Goal: Task Accomplishment & Management: Use online tool/utility

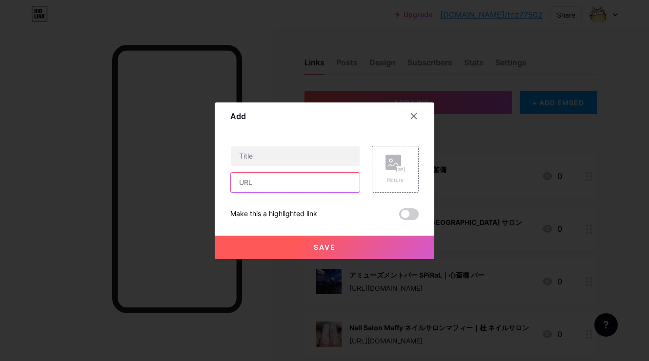
click at [349, 180] on input "text" at bounding box center [295, 183] width 129 height 20
paste input "[URL][DOMAIN_NAME]"
type input "[URL][DOMAIN_NAME]"
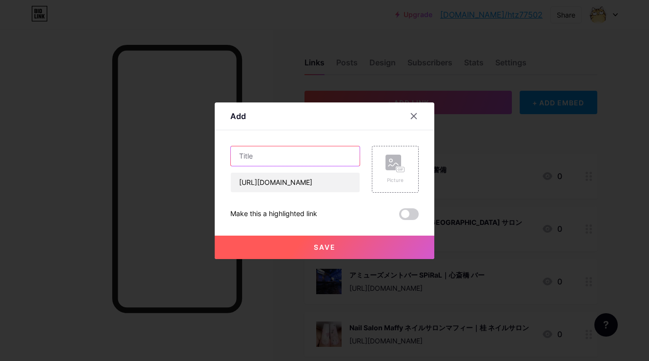
click at [331, 164] on input "text" at bounding box center [295, 156] width 129 height 20
paste input "TRIM CLUB【トリムクラブ】｜つくば 床屋"
type input "TRIM CLUB【トリムクラブ】｜つくば 床屋"
click at [387, 165] on rect at bounding box center [393, 163] width 16 height 16
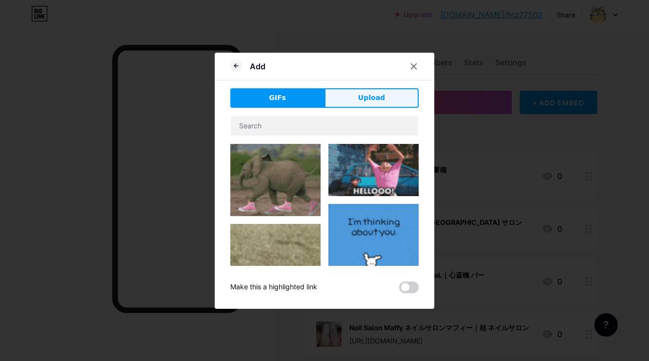
click at [373, 94] on span "Upload" at bounding box center [371, 98] width 27 height 10
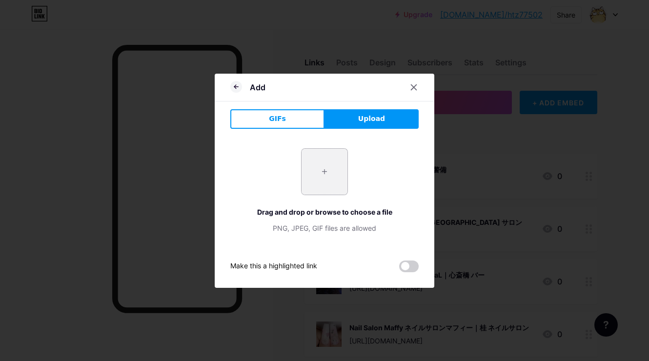
click at [334, 174] on input "file" at bounding box center [324, 172] width 46 height 46
type input "C:\fakepath\cdc8ac43e46d2aef063c672cfe878f799a1f6f538a56437b0f5ebdb1c567d2ba.jpg"
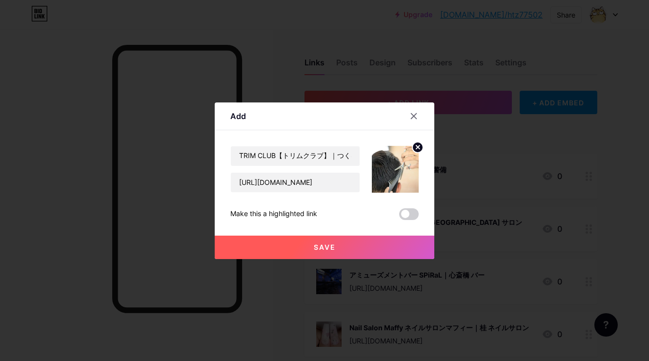
click at [323, 239] on button "Save" at bounding box center [324, 247] width 219 height 23
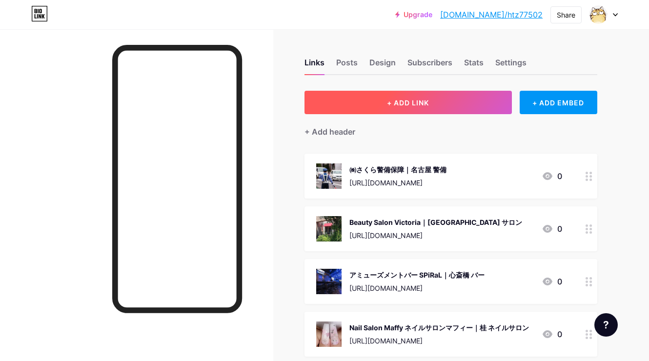
click at [401, 106] on span "+ ADD LINK" at bounding box center [408, 103] width 42 height 8
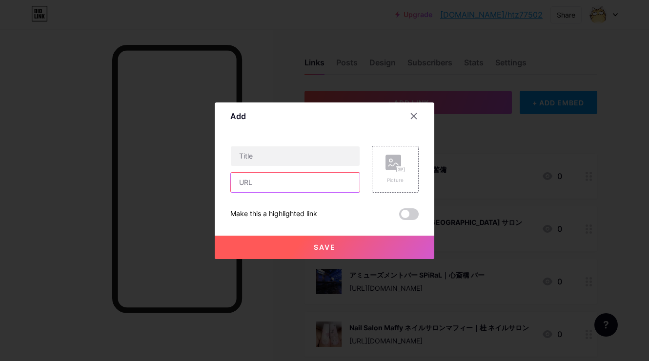
click at [347, 177] on input "text" at bounding box center [295, 183] width 129 height 20
paste input "[URL][DOMAIN_NAME]"
type input "[URL][DOMAIN_NAME]"
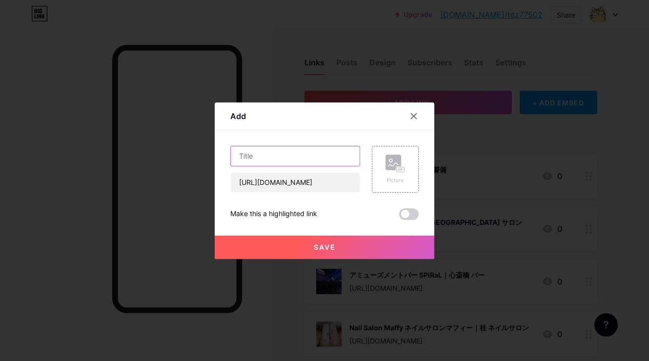
click at [338, 157] on input "text" at bounding box center [295, 156] width 129 height 20
paste input "豊栄産業株式会社｜[GEOGRAPHIC_DATA] 産業廃棄物"
type input "豊栄産業株式会社｜[GEOGRAPHIC_DATA] 産業廃棄物"
click at [394, 161] on rect at bounding box center [393, 163] width 16 height 16
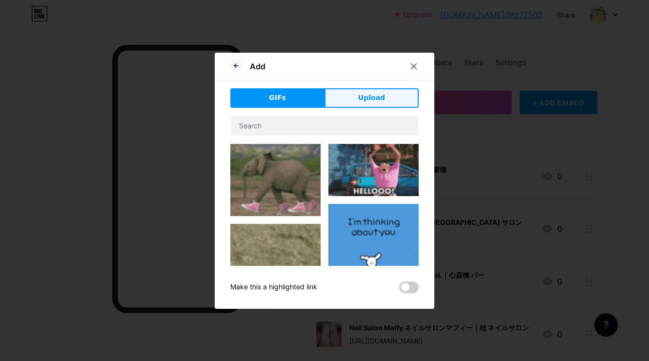
click at [389, 102] on button "Upload" at bounding box center [371, 98] width 94 height 20
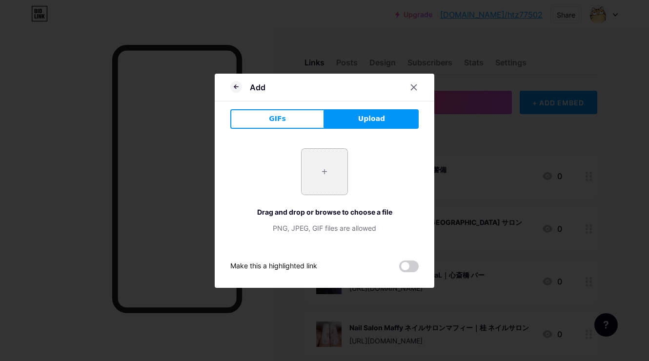
click at [340, 178] on input "file" at bounding box center [324, 172] width 46 height 46
type input "C:\fakepath\fee3328b839e0429e43839754395dcc92835343a0cde131413f039ed69cfdcf2.jpg"
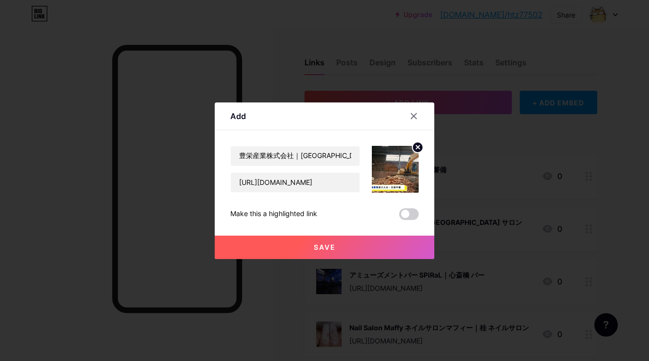
click at [314, 239] on button "Save" at bounding box center [324, 247] width 219 height 23
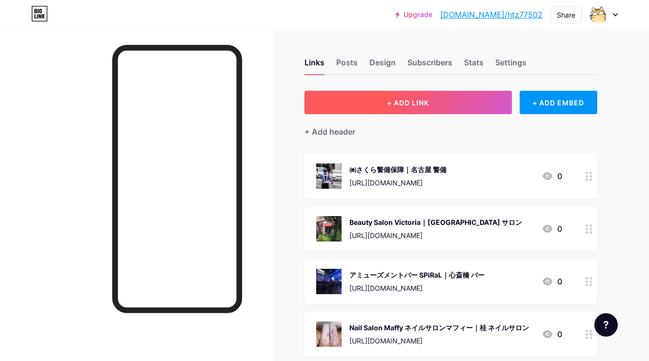
click at [394, 96] on button "+ ADD LINK" at bounding box center [407, 102] width 207 height 23
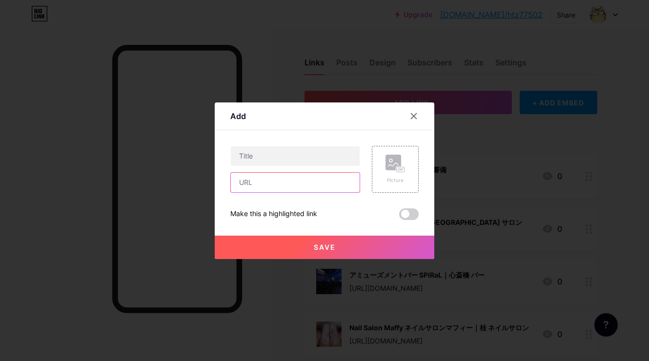
click at [337, 174] on input "text" at bounding box center [295, 183] width 129 height 20
paste input "[URL][DOMAIN_NAME]"
type input "[URL][DOMAIN_NAME]"
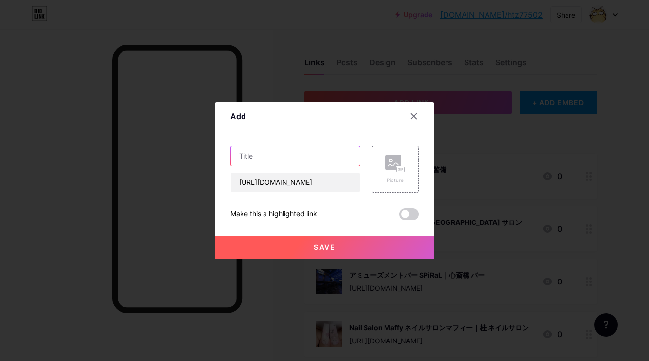
click at [339, 157] on input "text" at bounding box center [295, 156] width 129 height 20
paste input "M.R.NOA｜沖縄 窓ガラスフィルム"
type input "M.R.NOA｜沖縄 窓ガラスフィルム"
click at [398, 166] on rect at bounding box center [400, 169] width 9 height 6
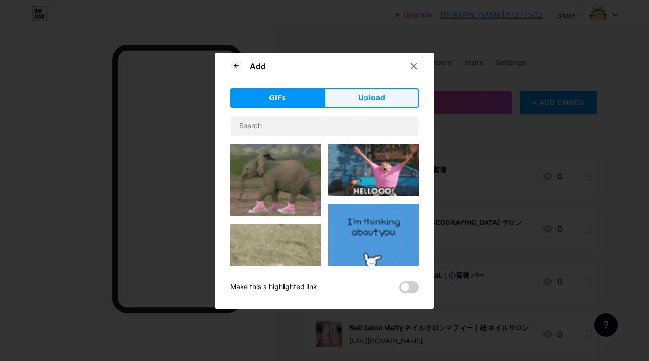
click at [378, 105] on button "Upload" at bounding box center [371, 98] width 94 height 20
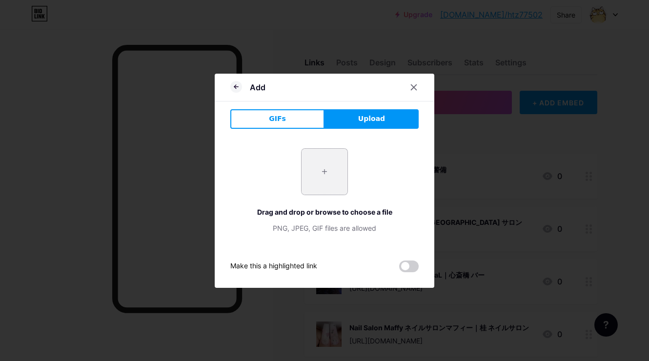
click at [325, 174] on input "file" at bounding box center [324, 172] width 46 height 46
type input "C:\fakepath\fee3328b839e0429e43839754395dcc92835343a0cde131413f039ed69cfdcf2.jpg"
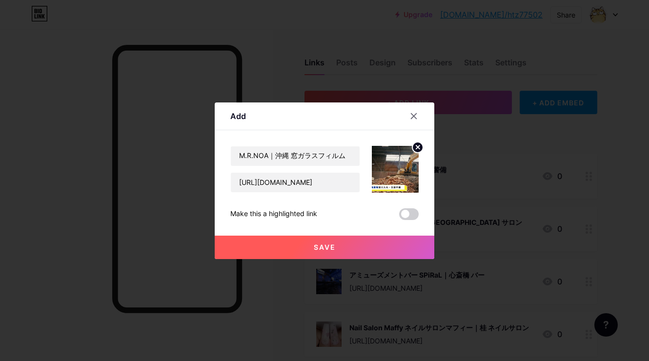
click at [415, 146] on circle at bounding box center [417, 147] width 11 height 11
click at [396, 166] on rect at bounding box center [400, 169] width 9 height 6
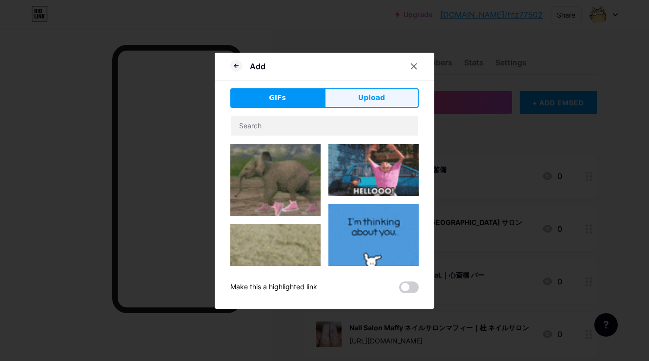
click at [364, 102] on span "Upload" at bounding box center [371, 98] width 27 height 10
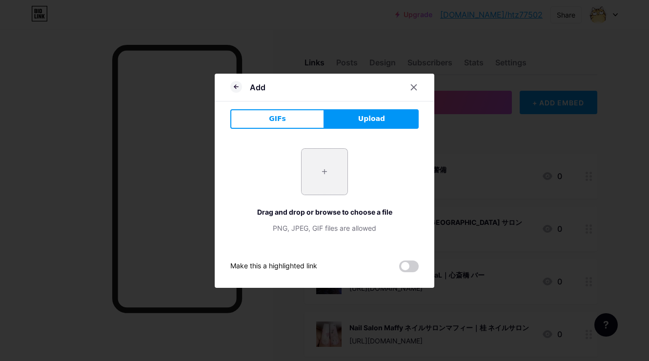
click at [328, 167] on input "file" at bounding box center [324, 172] width 46 height 46
type input "C:\fakepath\3a43a76789157fa554aad1dd65ffa3501b71b24c4f07e1a17d33feba25aefec2.jpg"
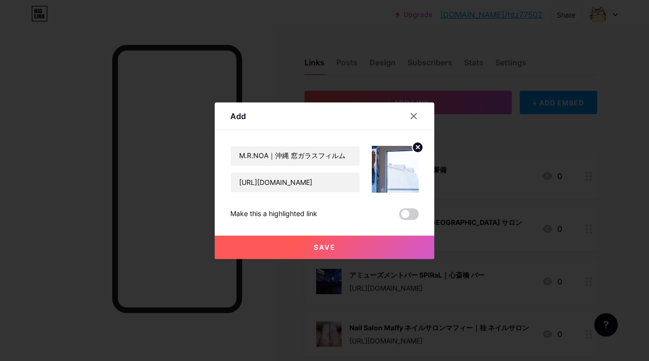
click at [325, 246] on span "Save" at bounding box center [325, 247] width 22 height 8
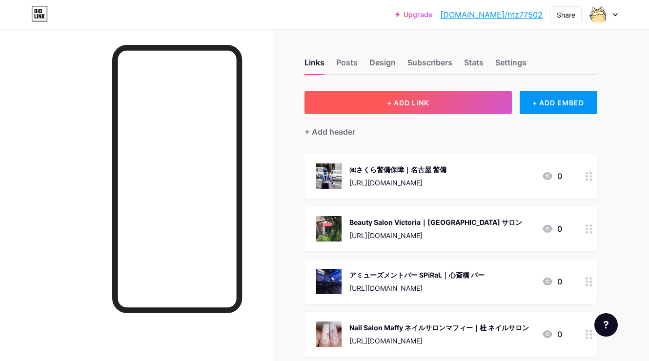
click at [399, 110] on button "+ ADD LINK" at bounding box center [407, 102] width 207 height 23
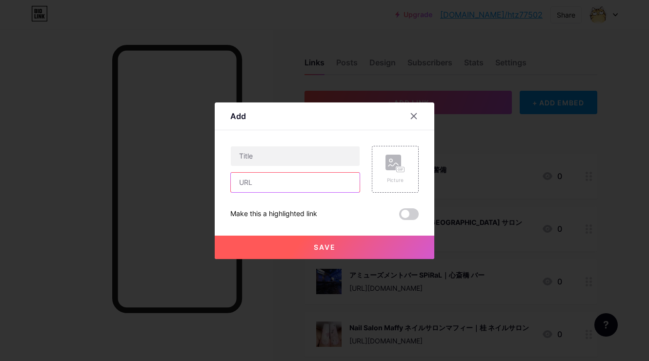
click at [332, 176] on input "text" at bounding box center [295, 183] width 129 height 20
paste input "[URL][DOMAIN_NAME]"
type input "[URL][DOMAIN_NAME]"
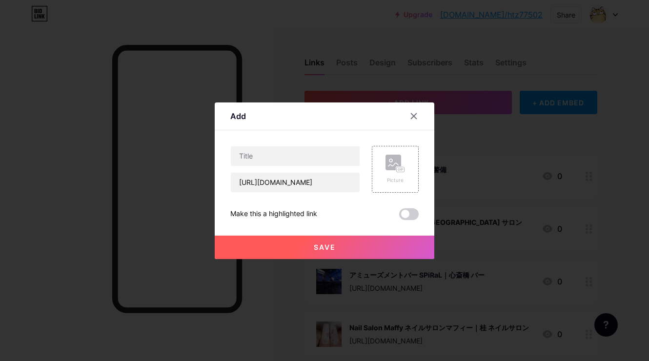
click at [338, 142] on div "Content YouTube Play YouTube video without leaving your page. ADD Vimeo Play Vi…" at bounding box center [324, 175] width 188 height 90
click at [337, 147] on input "text" at bounding box center [295, 156] width 129 height 20
paste input "株式会社ｓｙａ （シア）｜[PERSON_NAME][GEOGRAPHIC_DATA] 大工"
type input "株式会社ｓｙａ （シア）｜[PERSON_NAME][GEOGRAPHIC_DATA] 大工"
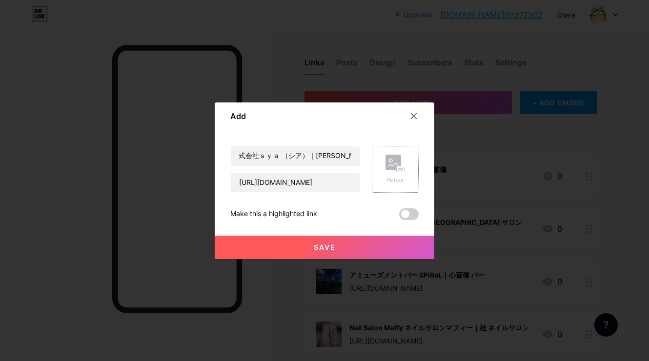
click at [390, 165] on rect at bounding box center [393, 163] width 16 height 16
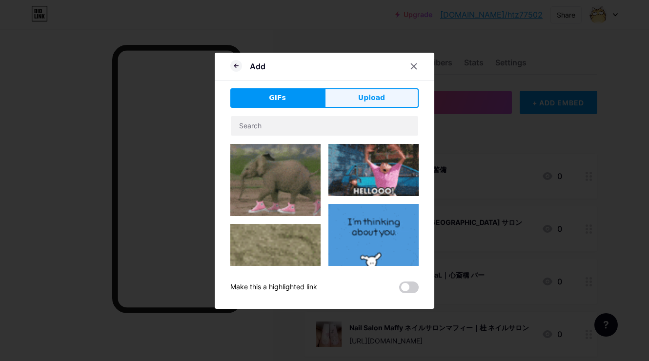
click at [381, 89] on button "Upload" at bounding box center [371, 98] width 94 height 20
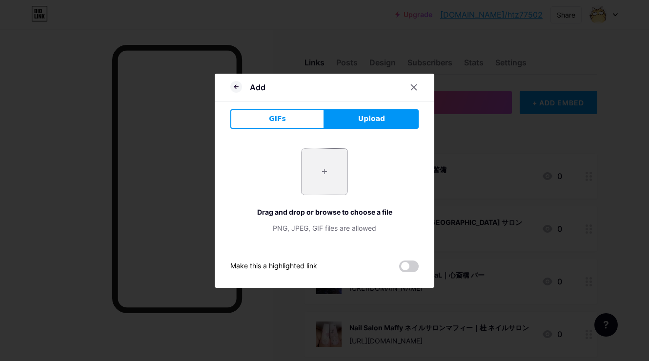
click at [328, 169] on input "file" at bounding box center [324, 172] width 46 height 46
type input "C:\fakepath\b404d72de0094072720bb1b29675b0e5586d7442773e28a25bd0c8123e19a17a.jpg"
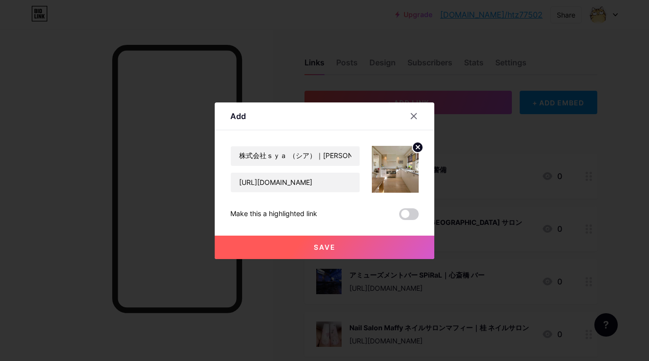
click at [304, 242] on button "Save" at bounding box center [324, 247] width 219 height 23
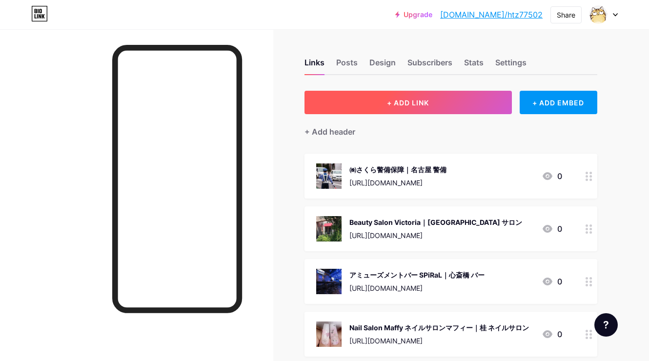
click at [382, 99] on button "+ ADD LINK" at bounding box center [407, 102] width 207 height 23
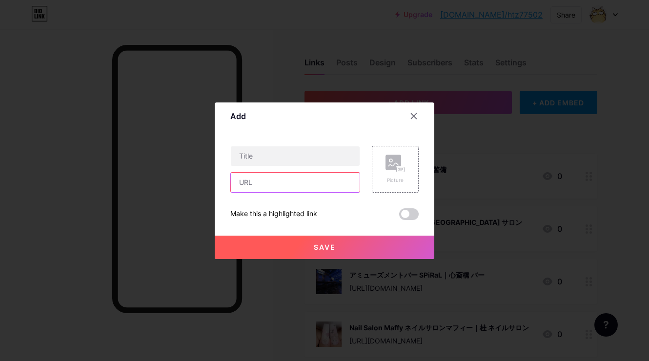
click at [335, 176] on input "text" at bounding box center [295, 183] width 129 height 20
paste input "[URL][DOMAIN_NAME]"
type input "[URL][DOMAIN_NAME]"
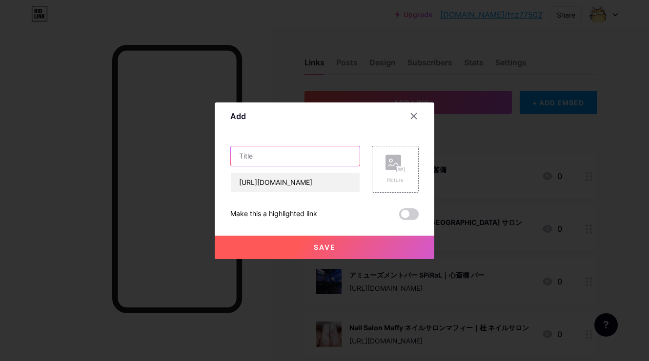
click at [343, 157] on input "text" at bounding box center [295, 156] width 129 height 20
paste input "定食ちびちび｜[GEOGRAPHIC_DATA] 定食屋"
type input "定食ちびちび｜[GEOGRAPHIC_DATA] 定食屋"
click at [388, 161] on rect at bounding box center [393, 163] width 16 height 16
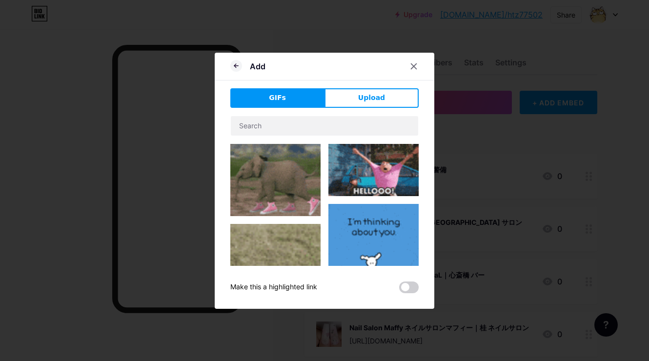
click at [364, 110] on div "GIFs Upload Content YouTube Play YouTube video without leaving your page. ADD V…" at bounding box center [324, 190] width 188 height 205
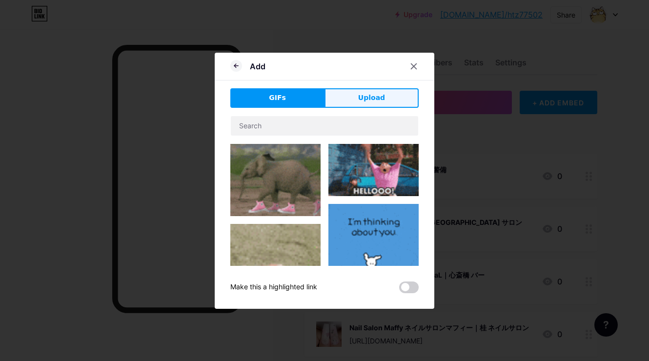
click at [365, 101] on span "Upload" at bounding box center [371, 98] width 27 height 10
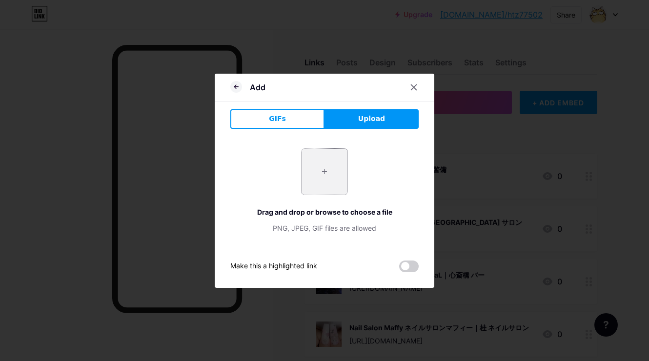
click at [314, 188] on input "file" at bounding box center [324, 172] width 46 height 46
type input "C:\fakepath\d83f31b38a9f7b8ceb22675cab7583b5340ea8c4a0636a86b0bd2e12c177e66d.jpg"
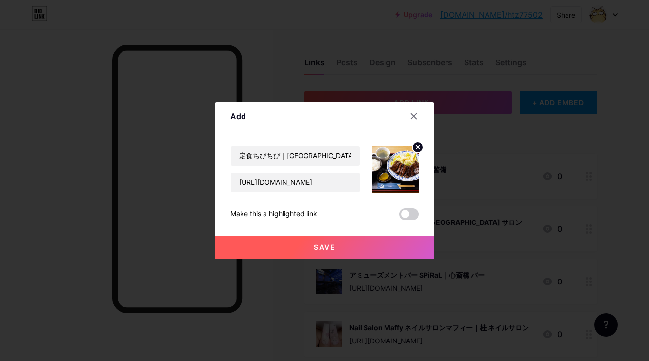
click at [344, 243] on button "Save" at bounding box center [324, 247] width 219 height 23
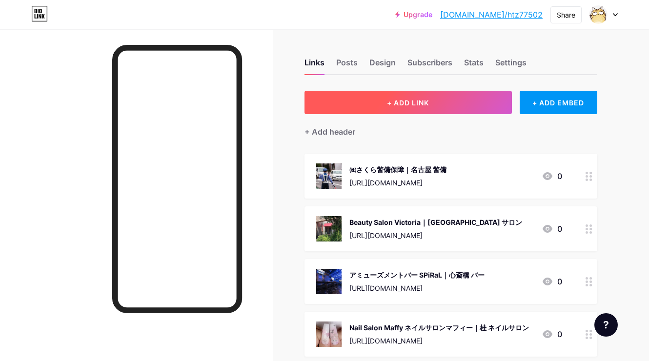
click at [391, 103] on span "+ ADD LINK" at bounding box center [408, 103] width 42 height 8
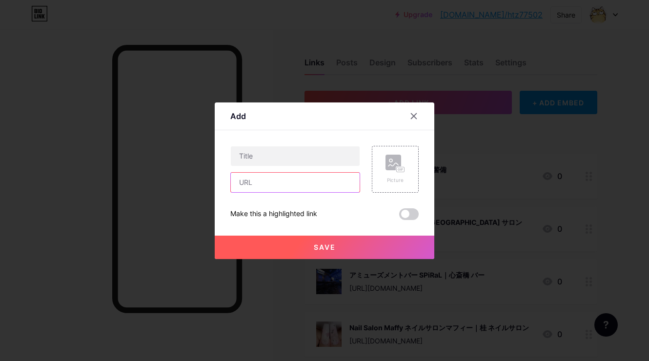
click at [332, 179] on input "text" at bounding box center [295, 183] width 129 height 20
paste input "[URL][DOMAIN_NAME]"
type input "[URL][DOMAIN_NAME]"
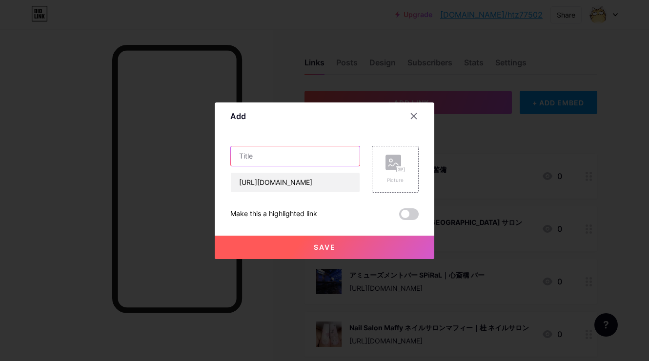
click at [329, 152] on input "text" at bounding box center [295, 156] width 129 height 20
paste input "買取[PERSON_NAME][GEOGRAPHIC_DATA][PERSON_NAME]店｜[PERSON_NAME] 買取"
type input "買取[PERSON_NAME][GEOGRAPHIC_DATA][PERSON_NAME]店｜[PERSON_NAME] 買取"
click at [390, 161] on circle at bounding box center [390, 160] width 3 height 3
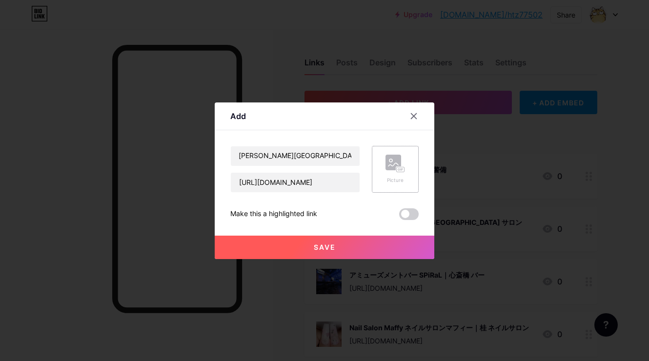
scroll to position [0, 0]
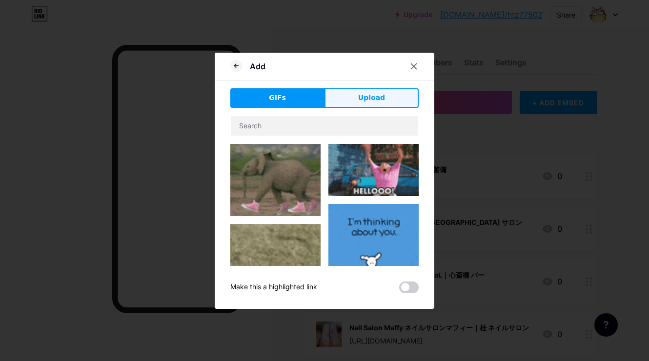
click at [373, 97] on span "Upload" at bounding box center [371, 98] width 27 height 10
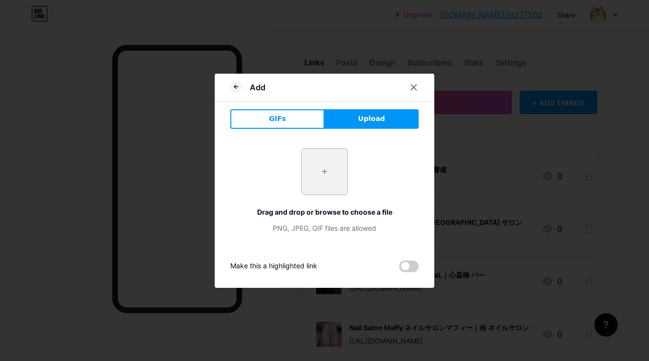
click at [325, 169] on input "file" at bounding box center [324, 172] width 46 height 46
type input "C:\fakepath\d2e78f675b3361eac19524bb455a3861e5aee1b208012b2bf6da33a76d3bdbfe.jpg"
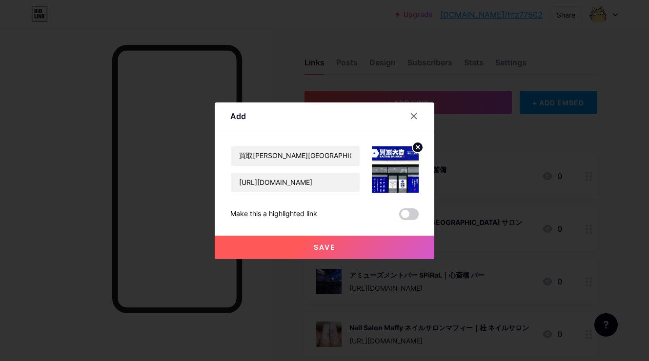
click at [296, 239] on button "Save" at bounding box center [324, 247] width 219 height 23
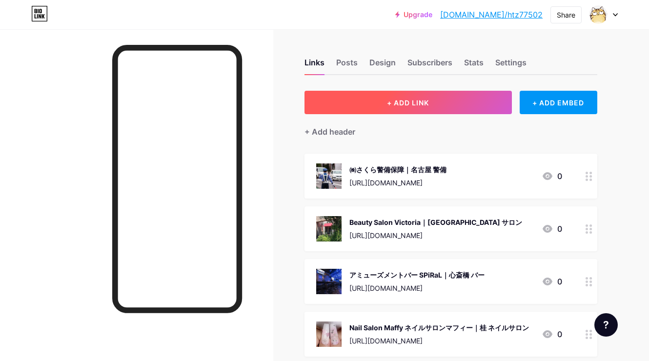
click at [383, 106] on button "+ ADD LINK" at bounding box center [407, 102] width 207 height 23
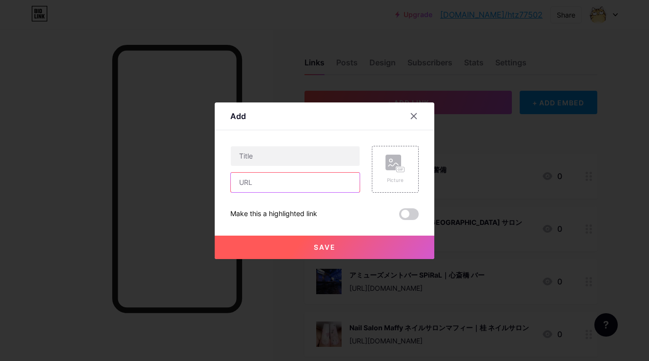
click at [345, 182] on input "text" at bounding box center [295, 183] width 129 height 20
paste input "[URL][DOMAIN_NAME]"
type input "[URL][DOMAIN_NAME]"
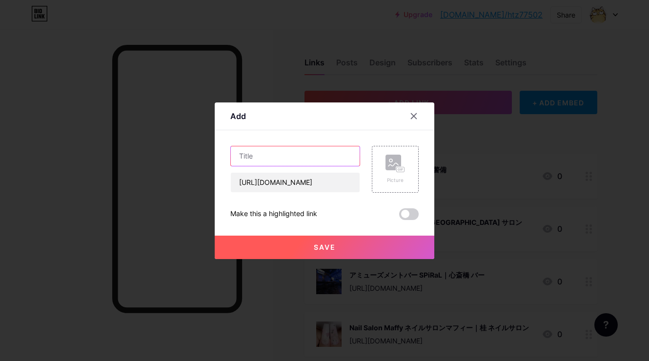
click at [341, 158] on input "text" at bounding box center [295, 156] width 129 height 20
paste input "maple_uk｜[PERSON_NAME]市 ハンドケア"
type input "maple_uk｜[PERSON_NAME]市 ハンドケア"
click at [394, 166] on rect at bounding box center [393, 163] width 16 height 16
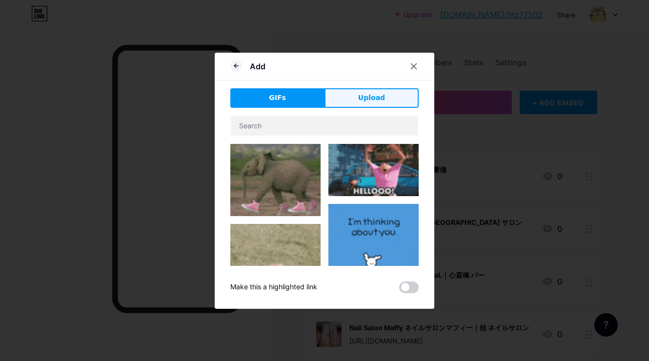
click at [395, 91] on button "Upload" at bounding box center [371, 98] width 94 height 20
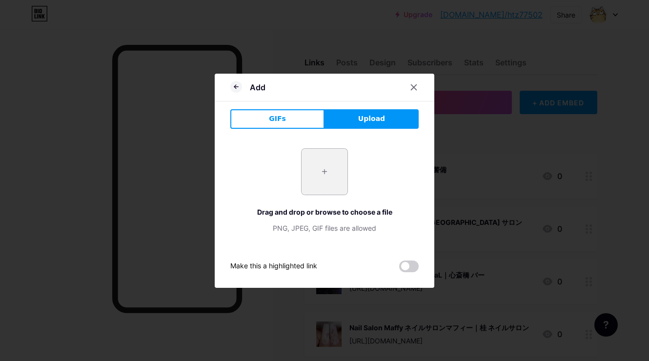
click at [342, 176] on input "file" at bounding box center [324, 172] width 46 height 46
type input "C:\fakepath\4333525a1f2d40e38ccd0e79e2c27fd66e7ea791dcb02dd0c87e81ea30794016.jpg"
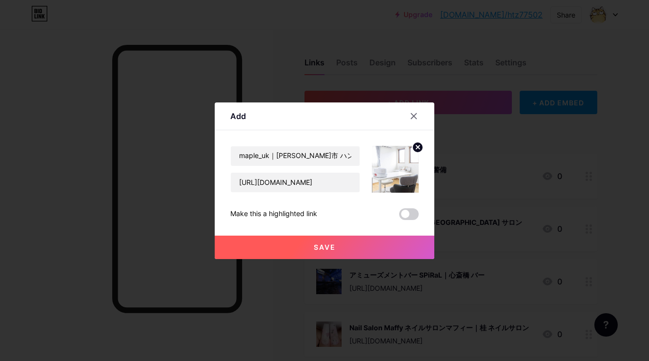
click at [285, 244] on button "Save" at bounding box center [324, 247] width 219 height 23
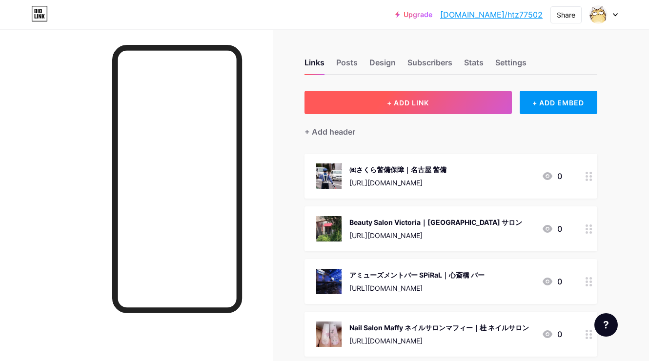
click at [360, 99] on button "+ ADD LINK" at bounding box center [407, 102] width 207 height 23
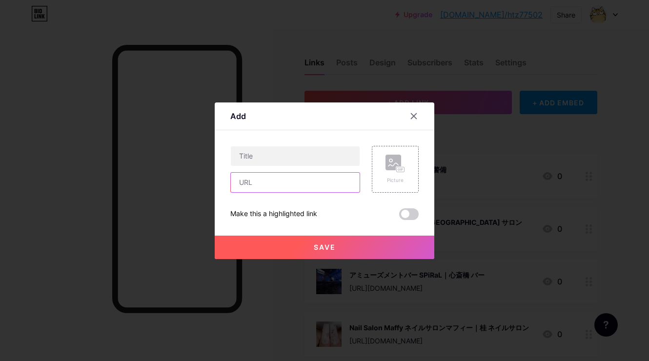
click at [342, 178] on input "text" at bounding box center [295, 183] width 129 height 20
paste input "[URL][DOMAIN_NAME]"
type input "[URL][DOMAIN_NAME]"
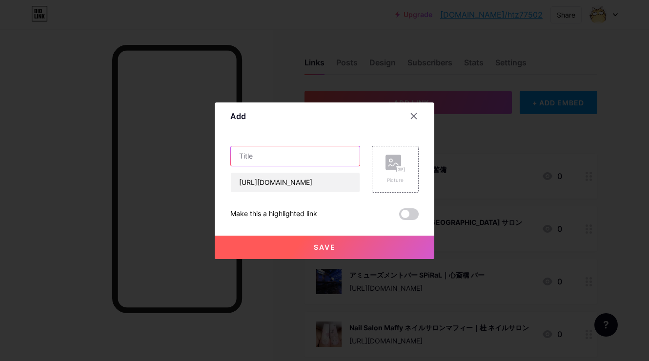
click at [340, 154] on input "text" at bounding box center [295, 156] width 129 height 20
paste input "株式会社チュウセツシステム 広島営業所｜[GEOGRAPHIC_DATA] 情報通信システム"
type input "株式会社チュウセツシステム 広島営業所｜[GEOGRAPHIC_DATA] 情報通信システム"
click at [399, 160] on rect at bounding box center [393, 163] width 16 height 16
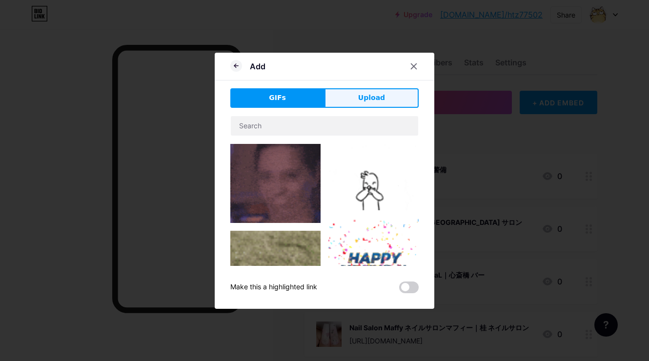
click at [379, 90] on button "Upload" at bounding box center [371, 98] width 94 height 20
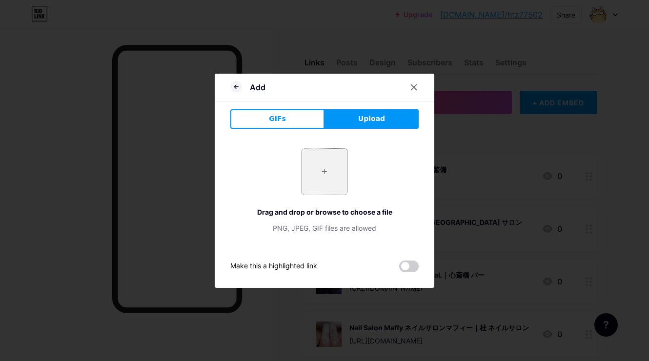
click at [326, 167] on input "file" at bounding box center [324, 172] width 46 height 46
type input "C:\fakepath\6ccc0282d47d291a894e855761ec2ede6b98507f52a9cc4aacaefc45b623faa9.jpg"
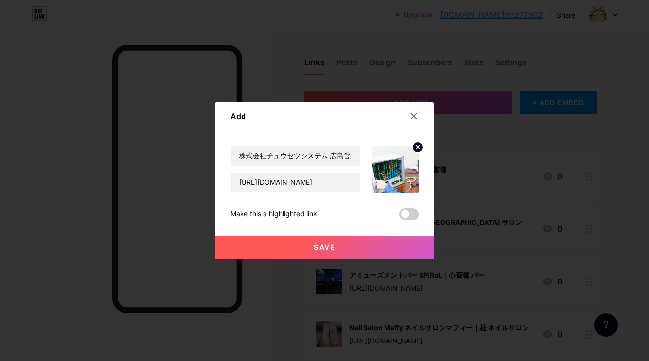
click at [296, 254] on button "Save" at bounding box center [324, 247] width 219 height 23
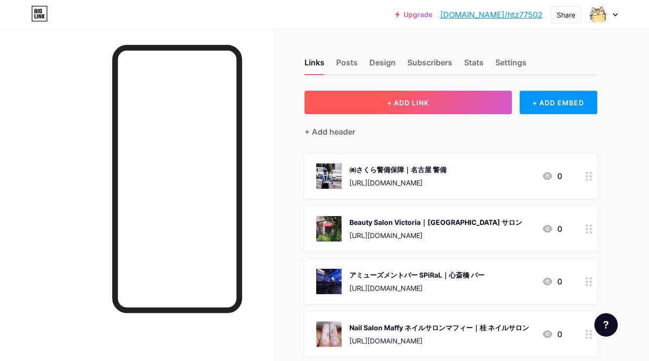
click at [400, 96] on button "+ ADD LINK" at bounding box center [407, 102] width 207 height 23
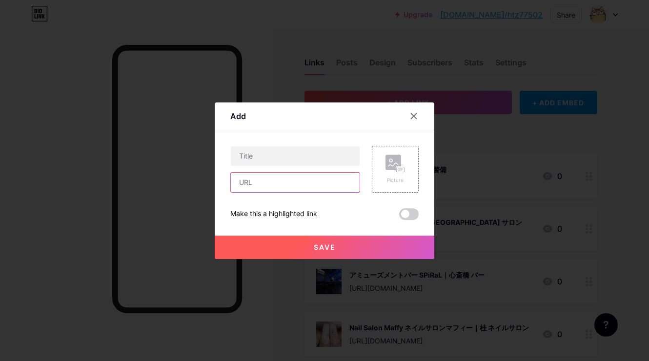
click at [323, 189] on input "text" at bounding box center [295, 183] width 129 height 20
paste input "[URL][DOMAIN_NAME]"
type input "[URL][DOMAIN_NAME]"
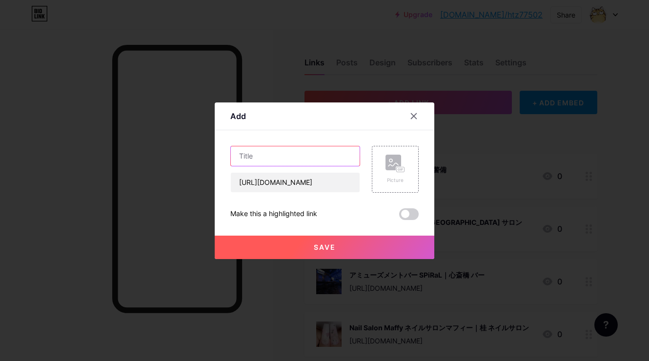
click at [319, 151] on input "text" at bounding box center [295, 156] width 129 height 20
paste input "入間の鍵屋［株式会社Ivis］｜入間市 鍵"
type input "入間の鍵屋［株式会社Ivis］｜入間市 鍵"
click at [395, 174] on div "Picture" at bounding box center [395, 169] width 20 height 29
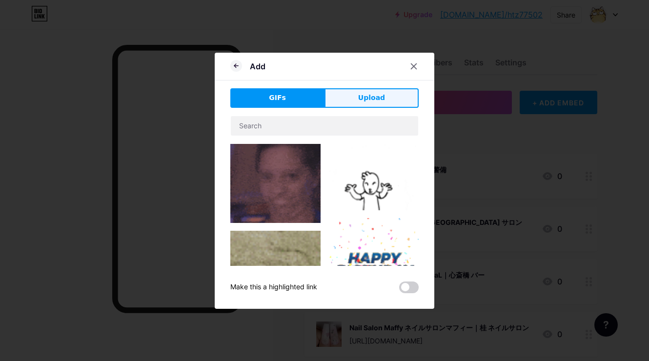
click at [393, 100] on button "Upload" at bounding box center [371, 98] width 94 height 20
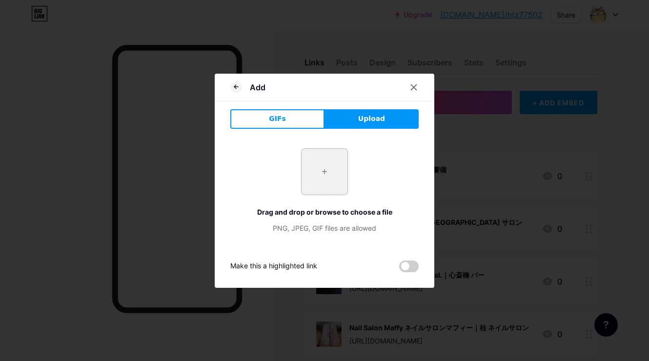
click at [316, 190] on input "file" at bounding box center [324, 172] width 46 height 46
type input "C:\fakepath\58dde0bcd9d97759968937af110de053438b7217735bfe0219295a24d8c07ef4.jpg"
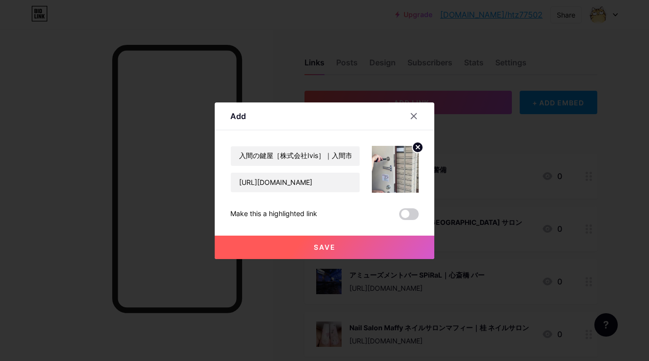
click at [299, 247] on button "Save" at bounding box center [324, 247] width 219 height 23
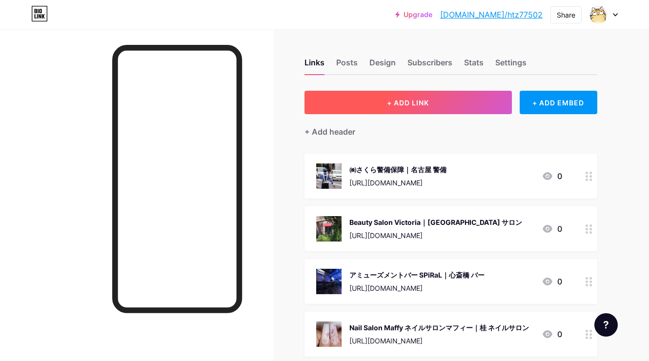
click at [387, 106] on span "+ ADD LINK" at bounding box center [408, 103] width 42 height 8
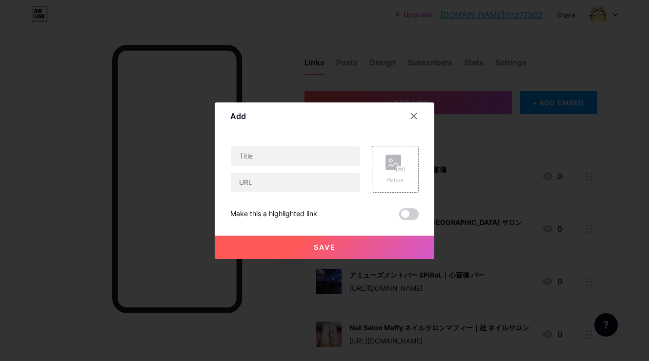
click at [338, 172] on div at bounding box center [295, 182] width 130 height 20
click at [338, 176] on input "text" at bounding box center [295, 183] width 129 height 20
paste input "[URL][DOMAIN_NAME]"
type input "[URL][DOMAIN_NAME]"
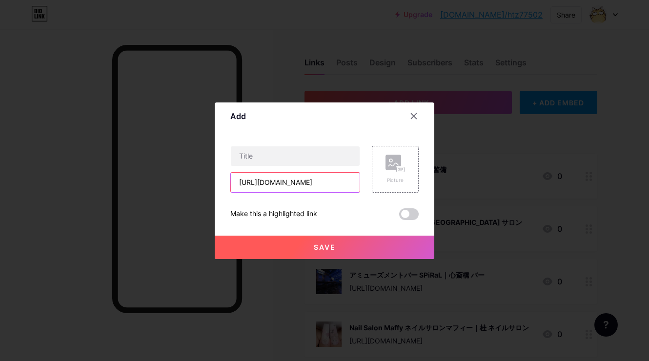
scroll to position [0, 0]
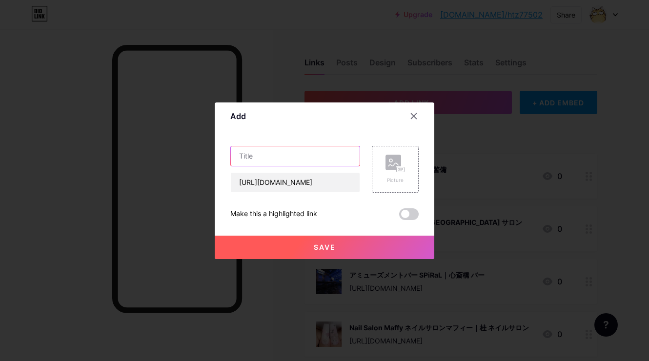
click at [322, 164] on input "text" at bounding box center [295, 156] width 129 height 20
paste input "Studio S.T.L.｜[PERSON_NAME]アクセサリー"
type input "Studio S.T.L.｜[PERSON_NAME]アクセサリー"
click at [395, 166] on rect at bounding box center [393, 163] width 16 height 16
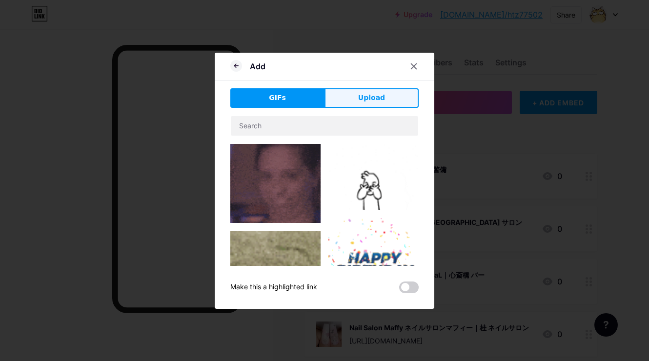
click at [387, 91] on button "Upload" at bounding box center [371, 98] width 94 height 20
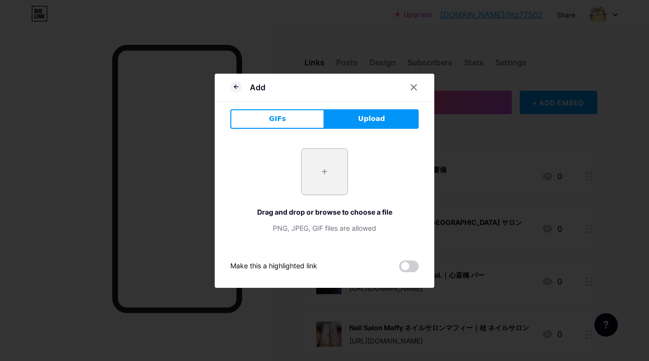
click at [326, 172] on input "file" at bounding box center [324, 172] width 46 height 46
type input "C:\fakepath\c5aa0cfee033c4f41a19182795b7a74bf9d17033d0842bd8a75c76eef9733fd1.jpg"
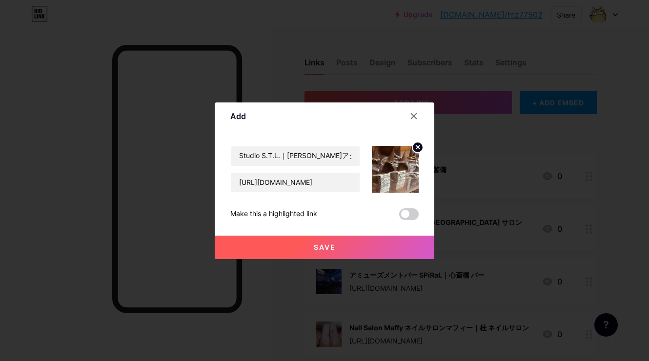
click at [351, 237] on button "Save" at bounding box center [324, 247] width 219 height 23
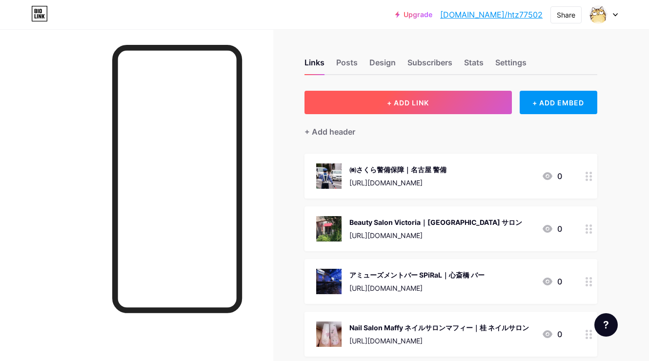
click at [390, 91] on button "+ ADD LINK" at bounding box center [407, 102] width 207 height 23
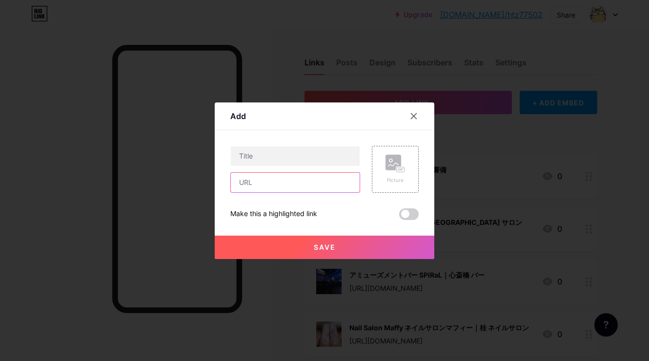
click at [335, 177] on input "text" at bounding box center [295, 183] width 129 height 20
paste input "[URL][DOMAIN_NAME]"
type input "[URL][DOMAIN_NAME]"
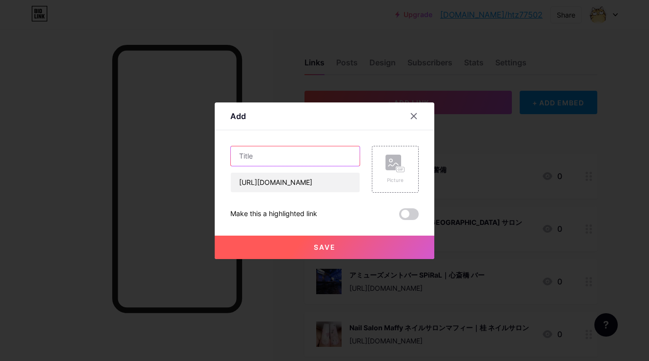
click at [300, 163] on input "text" at bounding box center [295, 156] width 129 height 20
paste input "nail salon LOA｜四国中央市 ネイル"
type input "nail salon LOA｜四国中央市 ネイル"
click at [399, 158] on rect at bounding box center [393, 163] width 16 height 16
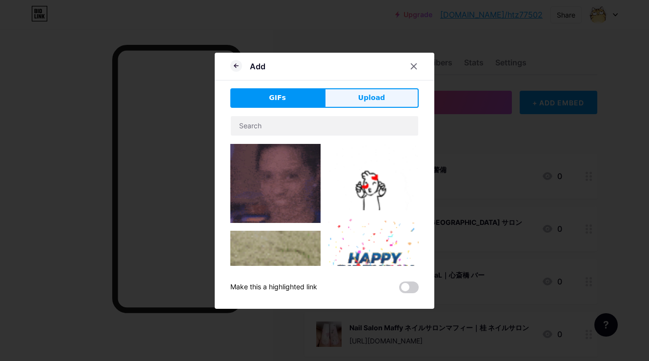
click at [381, 104] on button "Upload" at bounding box center [371, 98] width 94 height 20
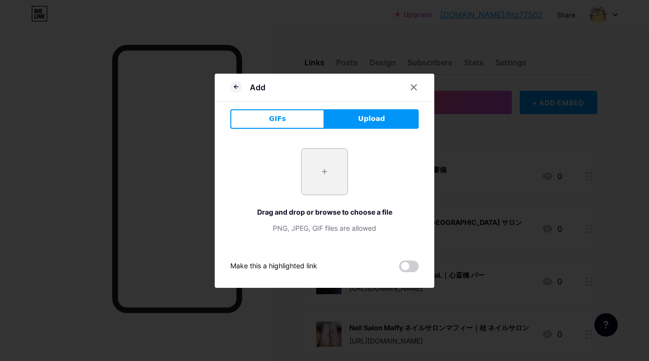
click at [313, 186] on input "file" at bounding box center [324, 172] width 46 height 46
type input "C:\fakepath\c27466e34aaf6192c662f3bc5698e10402430a9096eaed0f7e0d679028b3cea7.jpg"
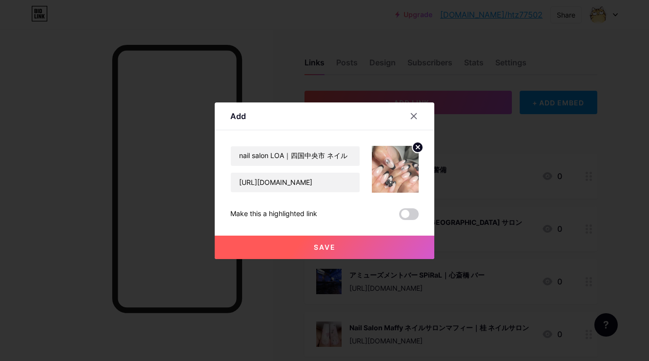
click at [326, 242] on button "Save" at bounding box center [324, 247] width 219 height 23
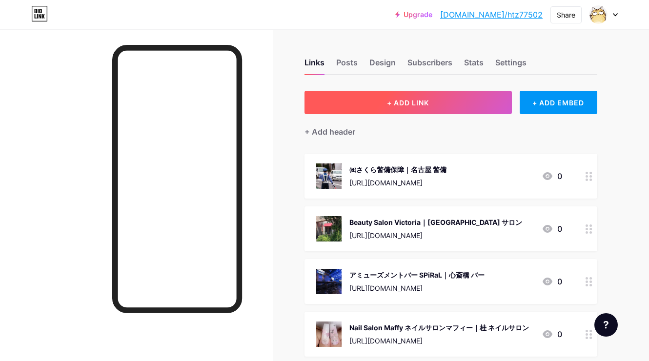
click at [412, 93] on button "+ ADD LINK" at bounding box center [407, 102] width 207 height 23
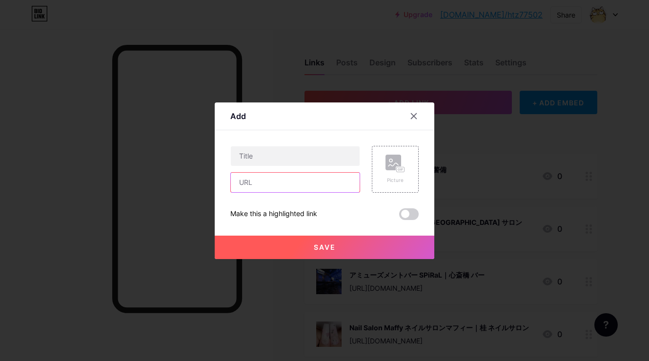
click at [339, 182] on input "text" at bounding box center [295, 183] width 129 height 20
paste input "[URL][DOMAIN_NAME][PERSON_NAME]"
type input "[URL][DOMAIN_NAME][PERSON_NAME]"
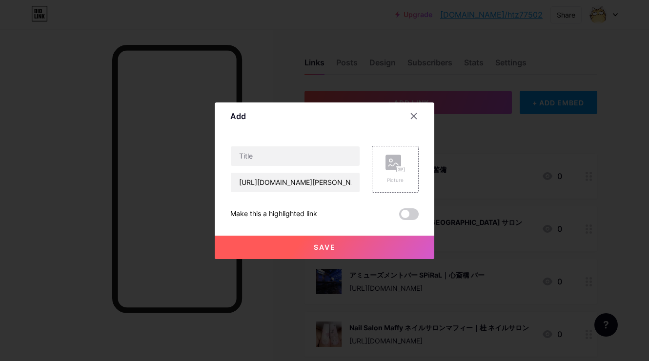
click at [323, 145] on div "Content YouTube Play YouTube video without leaving your page. ADD Vimeo Play Vi…" at bounding box center [324, 175] width 188 height 90
click at [318, 155] on input "text" at bounding box center [295, 156] width 129 height 20
paste input "株式会社[PERSON_NAME]塗装工業所｜富士市 保険"
type input "株式会社[PERSON_NAME]塗装工業所｜富士市 保険"
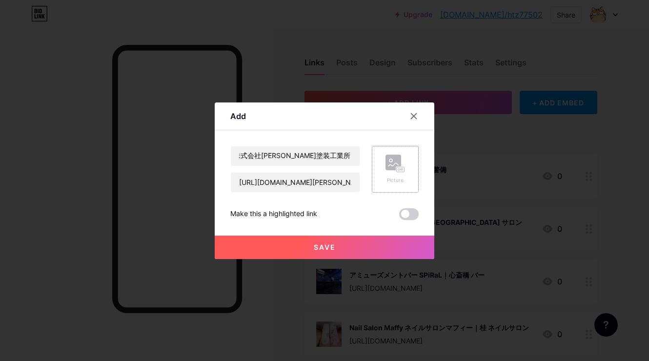
click at [409, 164] on div "Picture" at bounding box center [395, 169] width 47 height 47
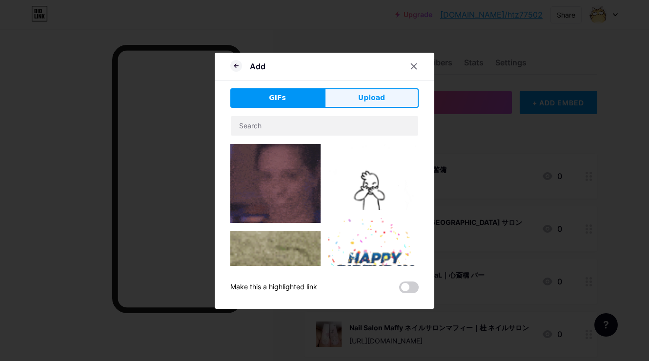
click at [394, 93] on button "Upload" at bounding box center [371, 98] width 94 height 20
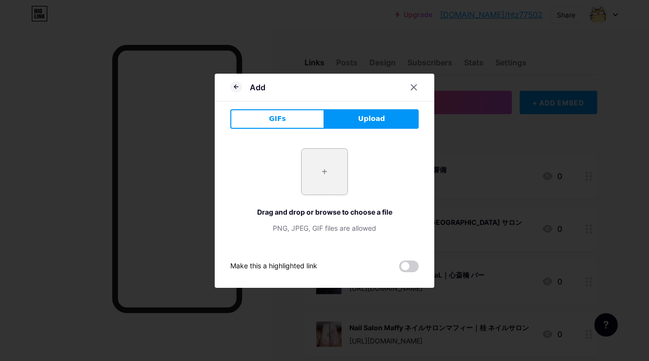
click at [306, 164] on input "file" at bounding box center [324, 172] width 46 height 46
type input "C:\fakepath\スクリーンショット_2025-09-01_14.32.21.jpeg"
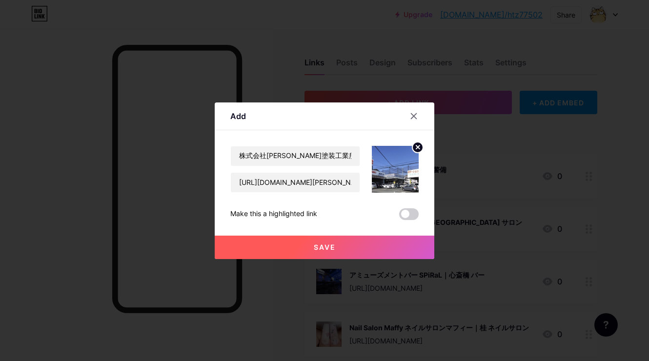
click at [309, 245] on button "Save" at bounding box center [324, 247] width 219 height 23
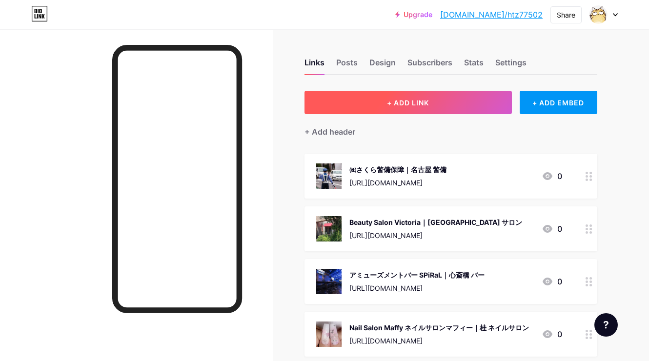
click at [365, 103] on button "+ ADD LINK" at bounding box center [407, 102] width 207 height 23
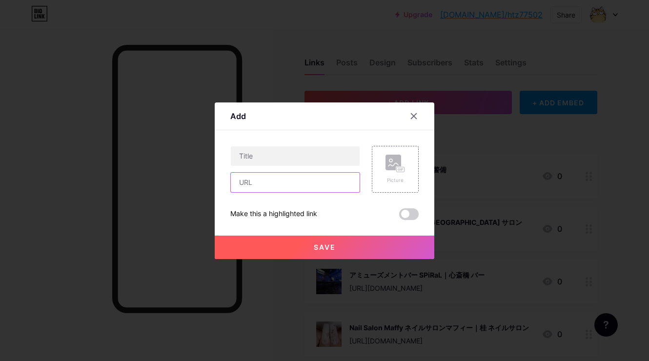
click at [333, 189] on input "text" at bounding box center [295, 183] width 129 height 20
paste input "[URL][DOMAIN_NAME]"
type input "[URL][DOMAIN_NAME]"
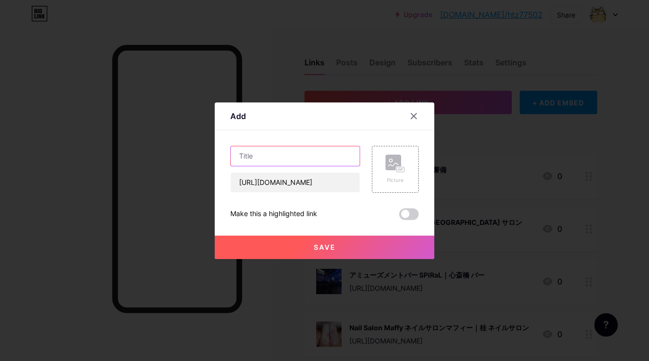
click at [312, 150] on input "text" at bounding box center [295, 156] width 129 height 20
paste input "Dream Comes True株式会社｜[GEOGRAPHIC_DATA][GEOGRAPHIC_DATA] 便利屋"
type input "Dream Comes True株式会社｜[GEOGRAPHIC_DATA][GEOGRAPHIC_DATA] 便利屋"
click at [379, 150] on div "Picture" at bounding box center [395, 169] width 47 height 47
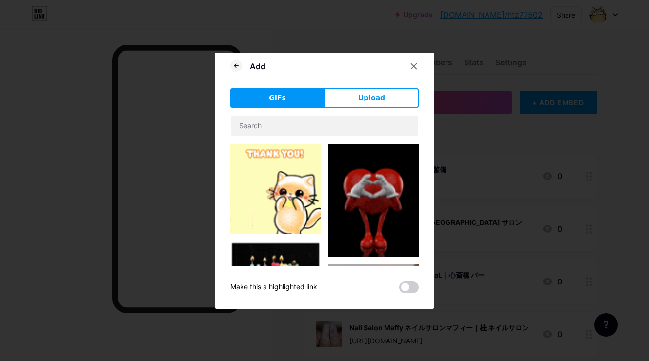
click at [381, 109] on div "GIFs Upload Content YouTube Play YouTube video without leaving your page. ADD V…" at bounding box center [324, 190] width 188 height 205
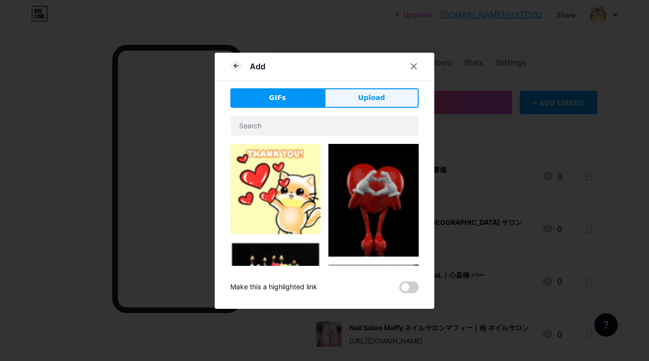
click at [382, 102] on span "Upload" at bounding box center [371, 98] width 27 height 10
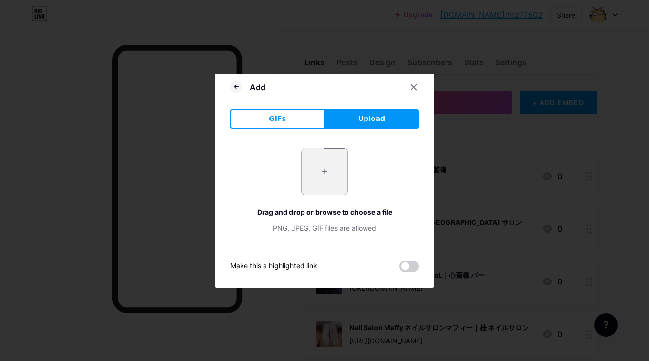
click at [337, 180] on input "file" at bounding box center [324, 172] width 46 height 46
type input "C:\fakepath\スクリーンショット_2025-09-01_14.54.41.jpeg"
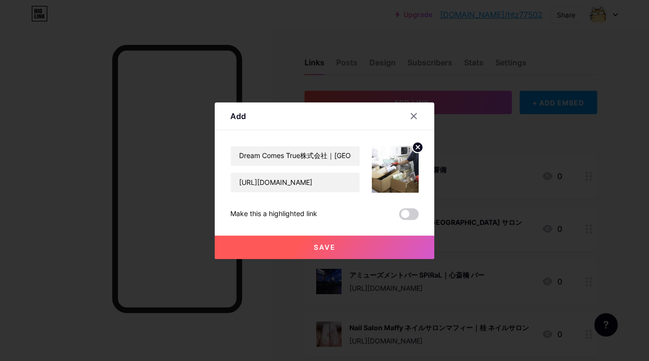
click at [302, 246] on button "Save" at bounding box center [324, 247] width 219 height 23
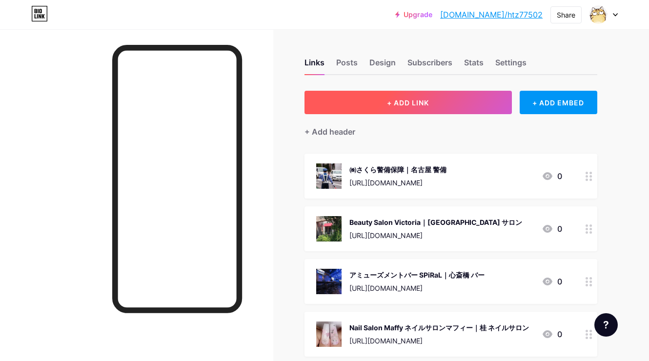
click at [346, 108] on button "+ ADD LINK" at bounding box center [407, 102] width 207 height 23
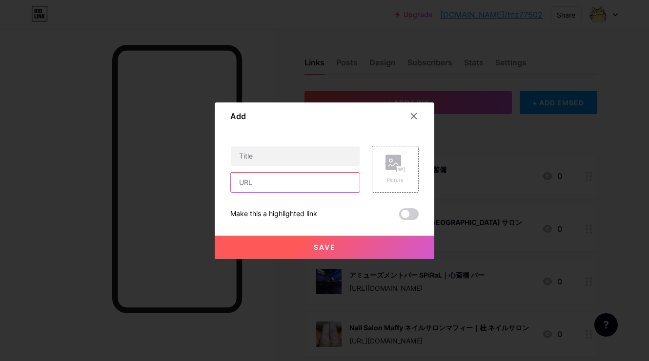
click at [311, 178] on input "text" at bounding box center [295, 183] width 129 height 20
paste input "[URL][DOMAIN_NAME]"
type input "[URL][DOMAIN_NAME]"
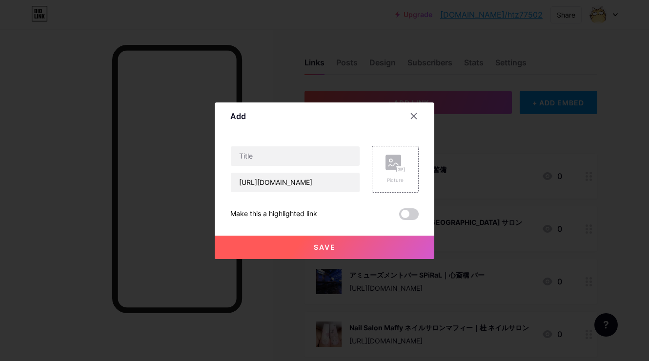
click at [322, 168] on div "[URL][DOMAIN_NAME]" at bounding box center [295, 169] width 130 height 47
click at [326, 160] on input "text" at bounding box center [295, 156] width 129 height 20
paste input "ホシノフィーカ｜[PERSON_NAME]市 リラクゼーション"
type input "ホシノフィーカ｜[PERSON_NAME]市 リラクゼーション"
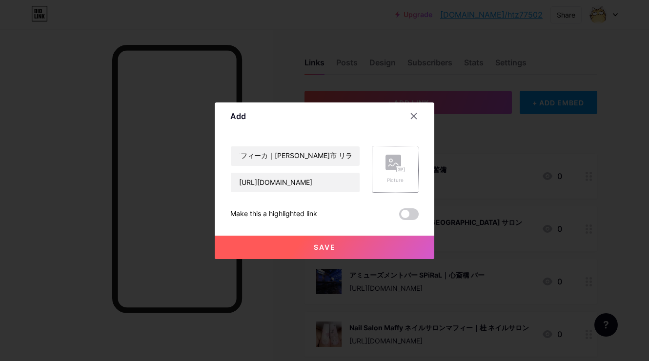
click at [393, 172] on icon at bounding box center [395, 164] width 20 height 18
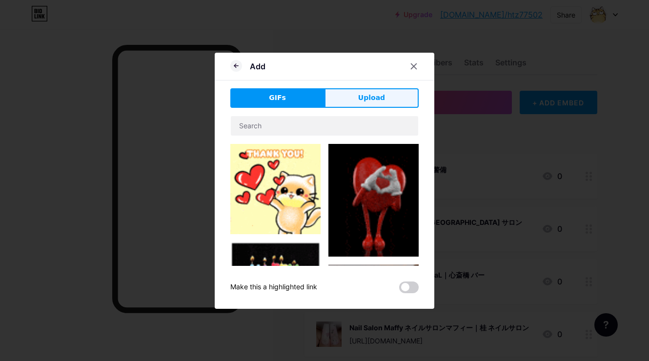
click at [384, 97] on button "Upload" at bounding box center [371, 98] width 94 height 20
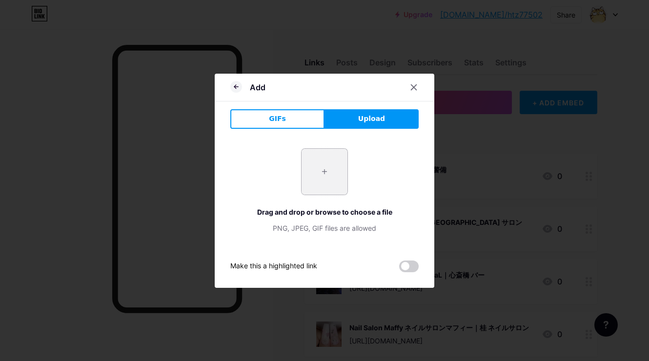
click at [315, 177] on input "file" at bounding box center [324, 172] width 46 height 46
type input "C:\fakepath\スクリーンショット_2025-09-01_15.23.53.jpeg"
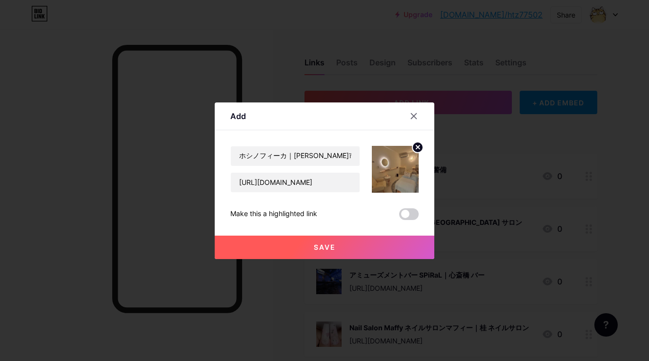
click at [314, 244] on span "Save" at bounding box center [325, 247] width 22 height 8
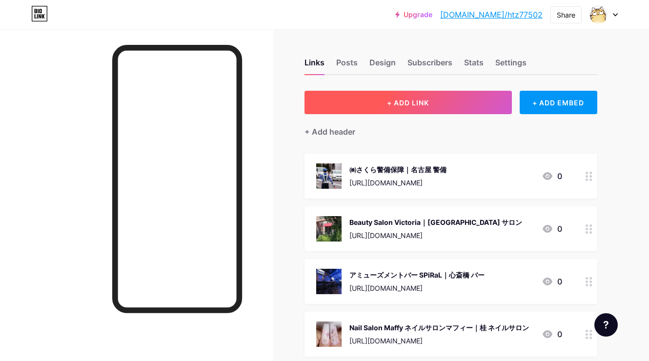
click at [381, 95] on button "+ ADD LINK" at bounding box center [407, 102] width 207 height 23
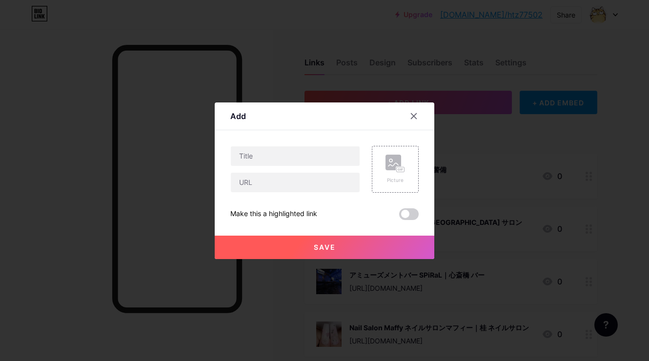
click at [323, 168] on div at bounding box center [295, 169] width 130 height 47
click at [324, 173] on input "text" at bounding box center [295, 183] width 129 height 20
paste input "[URL][DOMAIN_NAME]"
type input "[URL][DOMAIN_NAME]"
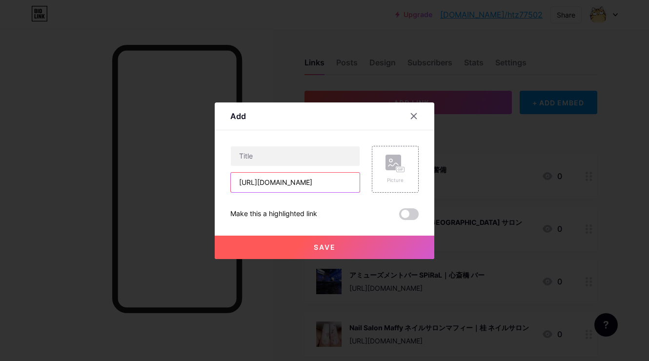
scroll to position [0, 0]
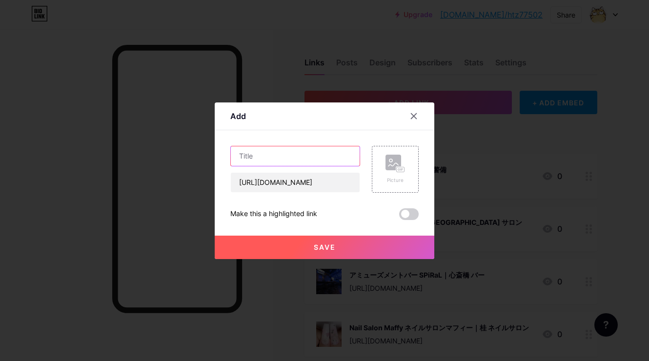
click at [338, 160] on input "text" at bounding box center [295, 156] width 129 height 20
paste input "（株）神戸興業運送 西神営業所｜[GEOGRAPHIC_DATA] 運送"
type input "（株）神戸興業運送 西神営業所｜[GEOGRAPHIC_DATA] 運送"
click at [394, 168] on rect at bounding box center [393, 163] width 16 height 16
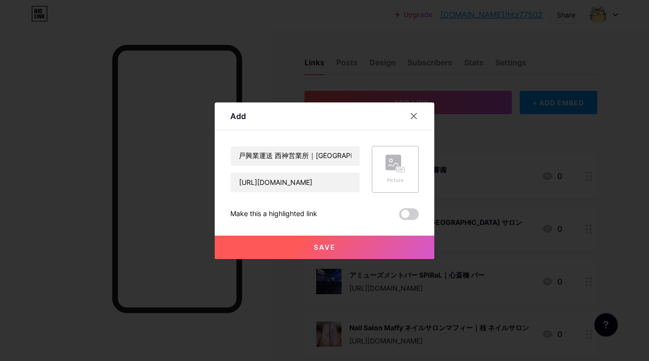
scroll to position [0, 0]
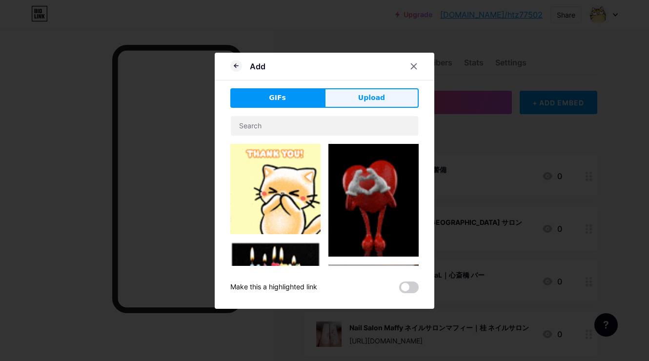
click at [386, 90] on button "Upload" at bounding box center [371, 98] width 94 height 20
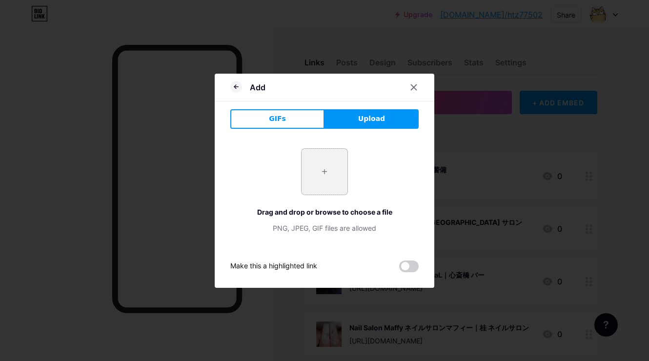
click at [335, 174] on input "file" at bounding box center [324, 172] width 46 height 46
type input "C:\fakepath\スクリーンショット_2025-09-01_15.44.42.jpeg"
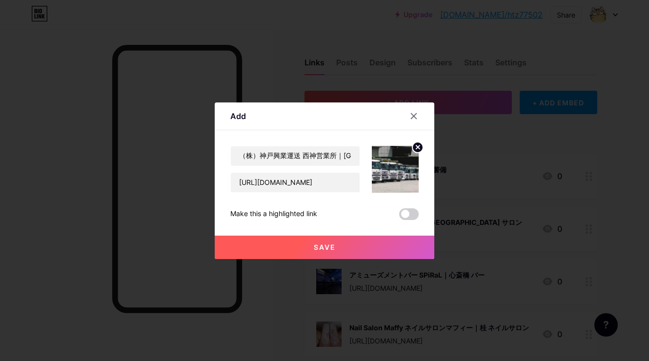
click at [298, 239] on button "Save" at bounding box center [324, 247] width 219 height 23
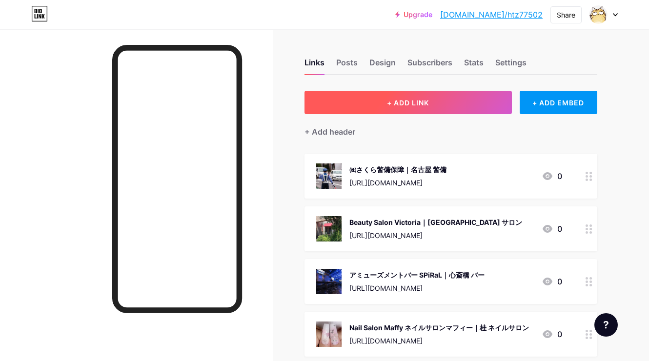
click at [359, 99] on button "+ ADD LINK" at bounding box center [407, 102] width 207 height 23
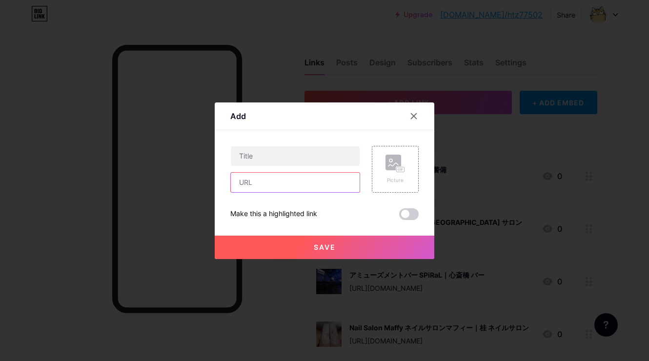
click at [319, 189] on input "text" at bounding box center [295, 183] width 129 height 20
paste input "[URL][DOMAIN_NAME]"
type input "[URL][DOMAIN_NAME]"
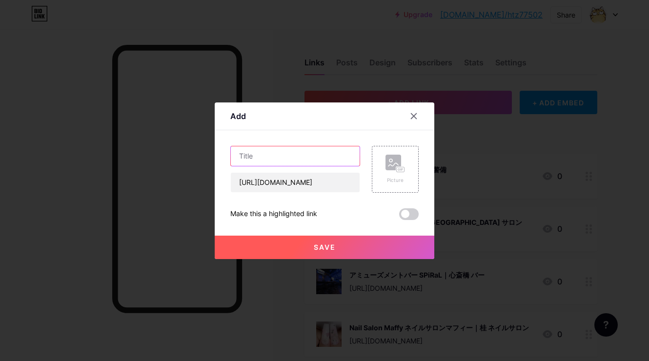
click at [303, 153] on input "text" at bounding box center [295, 156] width 129 height 20
paste input "マシンピラティス・パーソナルトレーニングジムTOKIEL関内・[GEOGRAPHIC_DATA]店【トキエル】｜関内 パーソナルトレーニング"
type input "マシンピラティス・パーソナルトレーニングジムTOKIEL関内・[GEOGRAPHIC_DATA]店【トキエル】｜関内 パーソナルトレーニング"
click at [389, 179] on div "Picture" at bounding box center [395, 180] width 20 height 7
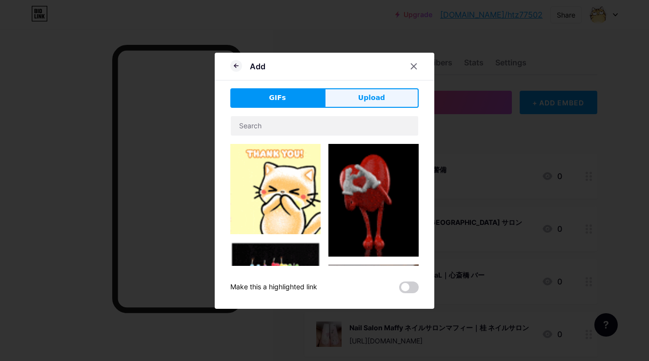
click at [382, 102] on span "Upload" at bounding box center [371, 98] width 27 height 10
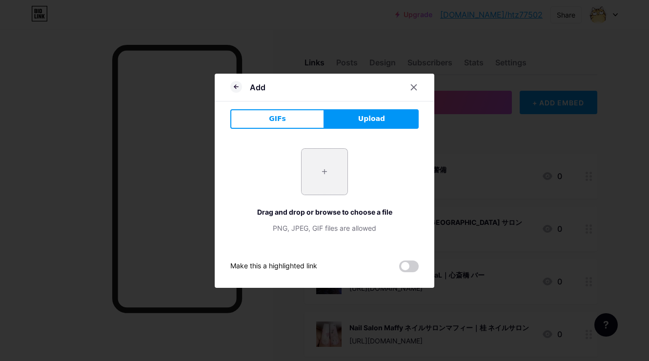
click at [320, 161] on input "file" at bounding box center [324, 172] width 46 height 46
type input "C:\fakepath\スクリーンショット_2025-09-01_16.08.45.jpeg"
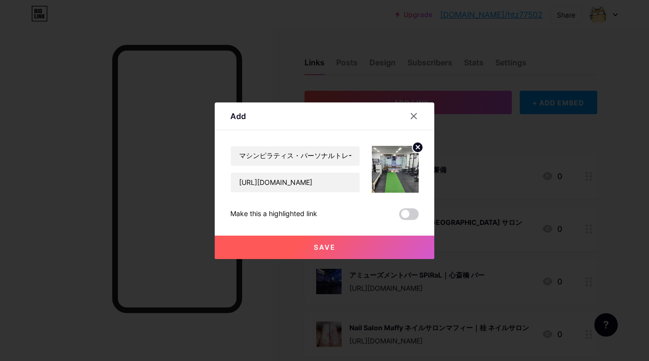
click at [331, 250] on span "Save" at bounding box center [325, 247] width 22 height 8
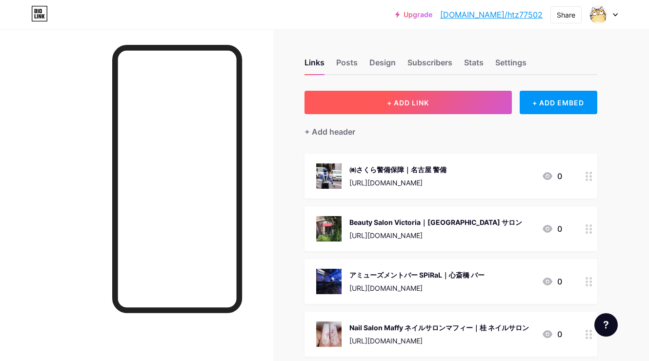
click at [391, 102] on span "+ ADD LINK" at bounding box center [408, 103] width 42 height 8
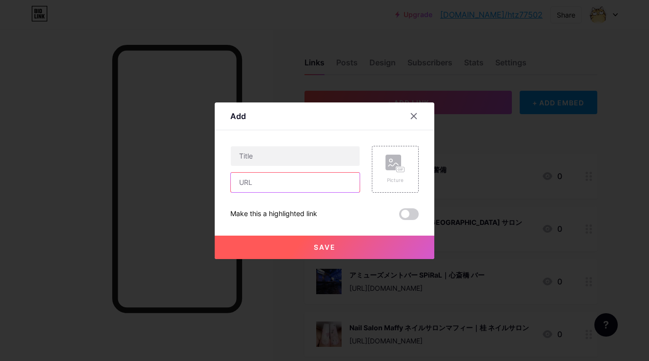
click at [326, 183] on input "text" at bounding box center [295, 183] width 129 height 20
paste input "[URL][DOMAIN_NAME]"
type input "[URL][DOMAIN_NAME]"
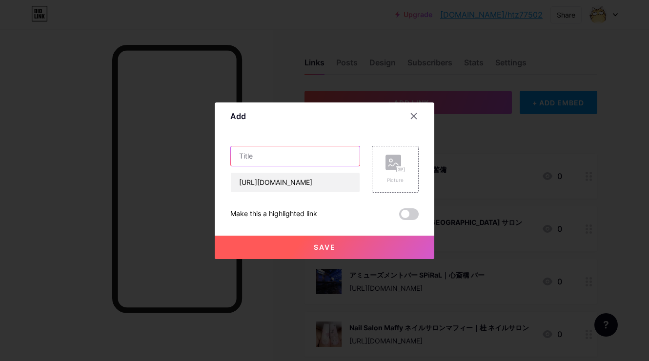
click at [334, 153] on input "text" at bounding box center [295, 156] width 129 height 20
paste input "株式会社ナリー｜今治市 不動産売買"
type input "株式会社ナリー｜今治市 不動産売買"
click at [386, 164] on rect at bounding box center [393, 163] width 16 height 16
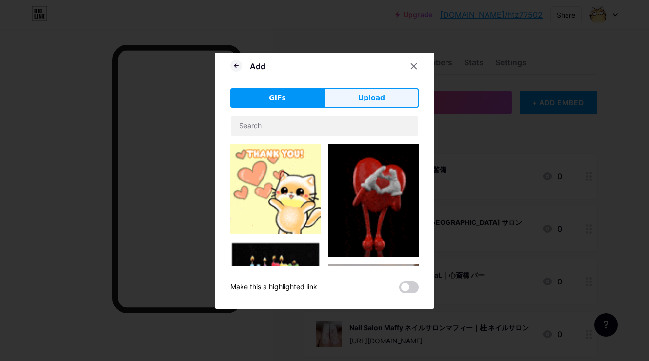
click at [391, 90] on button "Upload" at bounding box center [371, 98] width 94 height 20
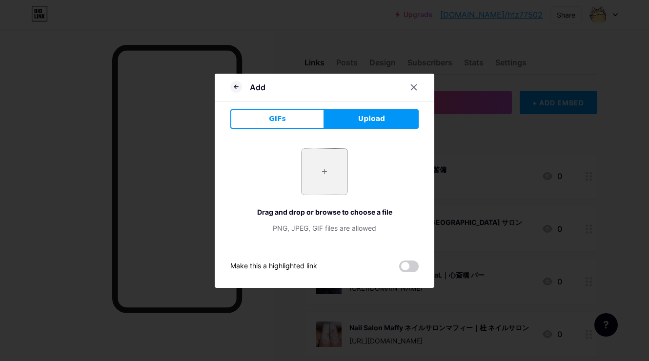
click at [330, 190] on input "file" at bounding box center [324, 172] width 46 height 46
type input "C:\fakepath\スクリーンショット_2025-09-01_16.41.37.jpeg"
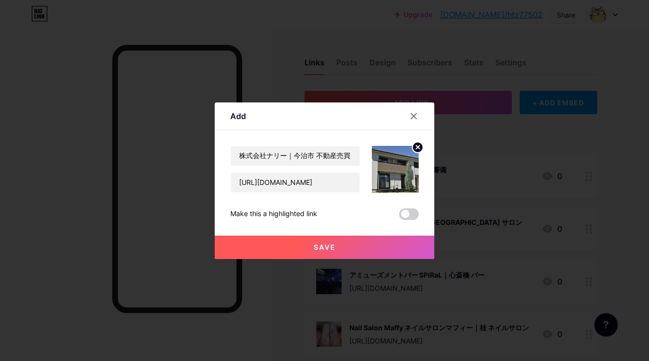
click at [295, 241] on button "Save" at bounding box center [324, 247] width 219 height 23
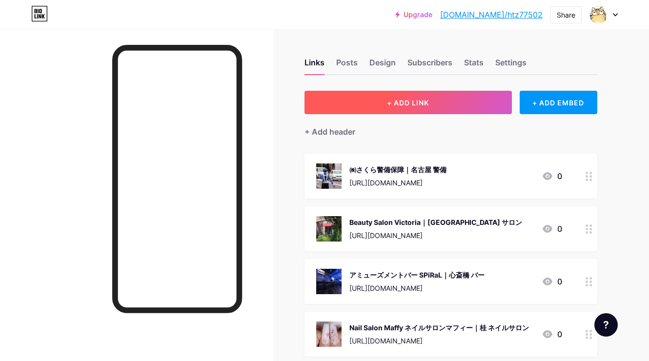
click at [403, 100] on span "+ ADD LINK" at bounding box center [408, 103] width 42 height 8
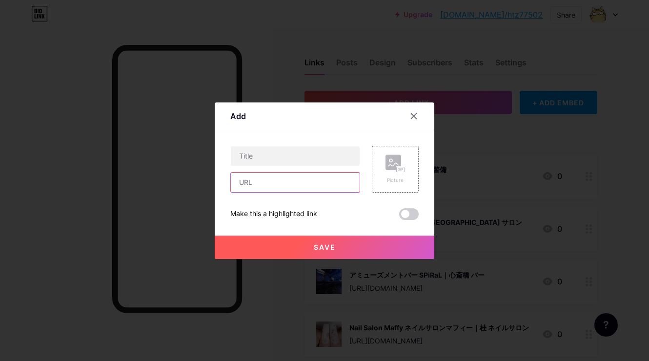
click at [335, 184] on input "text" at bounding box center [295, 183] width 129 height 20
paste input "[URL][DOMAIN_NAME]"
type input "[URL][DOMAIN_NAME]"
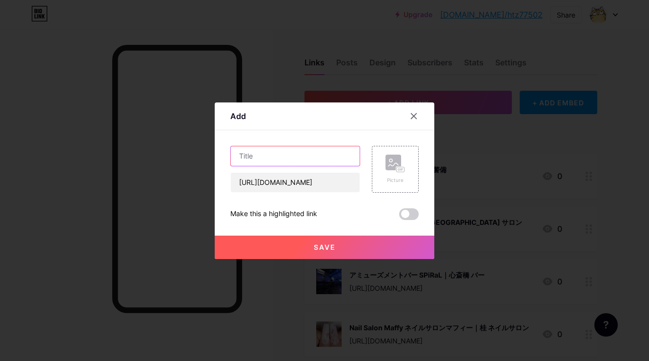
click at [355, 158] on input "text" at bounding box center [295, 156] width 129 height 20
paste input "なかい接骨院｜[GEOGRAPHIC_DATA] 接骨院"
type input "なかい接骨院｜[GEOGRAPHIC_DATA] 接骨院"
click at [387, 163] on rect at bounding box center [393, 163] width 16 height 16
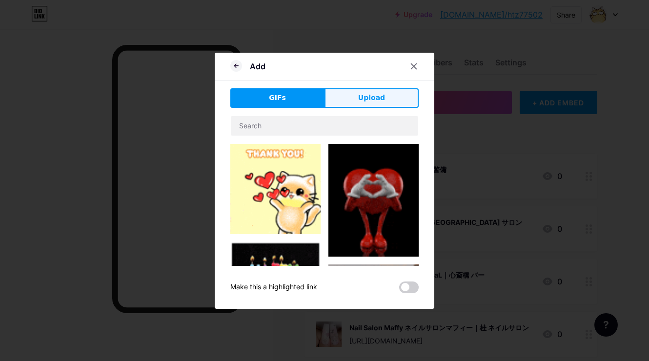
click at [375, 97] on span "Upload" at bounding box center [371, 98] width 27 height 10
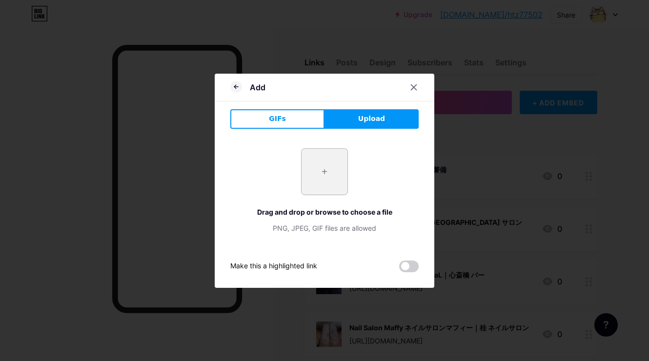
click at [344, 162] on input "file" at bounding box center [324, 172] width 46 height 46
type input "C:\fakepath\a7d49470b4a1e64c39bbbb7b0a4eed7b9e8d1bef863a66ef19f7b71fc3b65764.jpg"
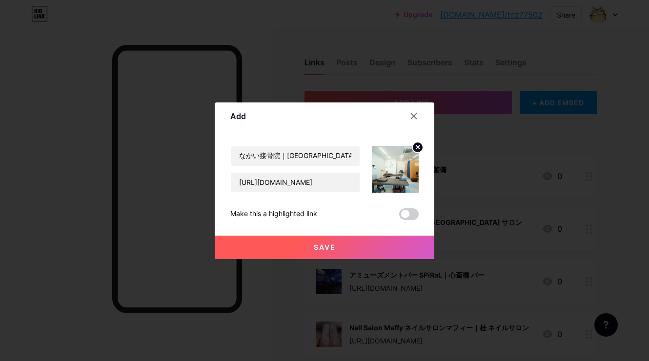
click at [296, 246] on button "Save" at bounding box center [324, 247] width 219 height 23
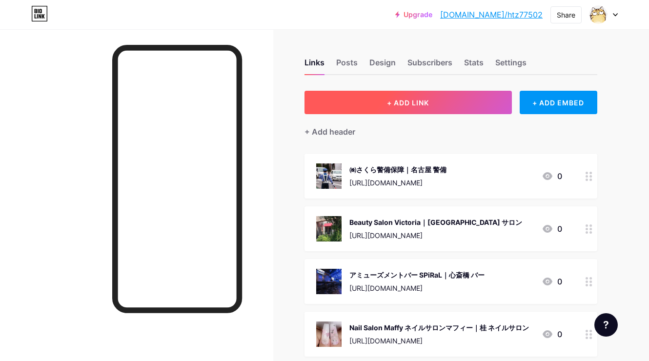
click at [348, 111] on button "+ ADD LINK" at bounding box center [407, 102] width 207 height 23
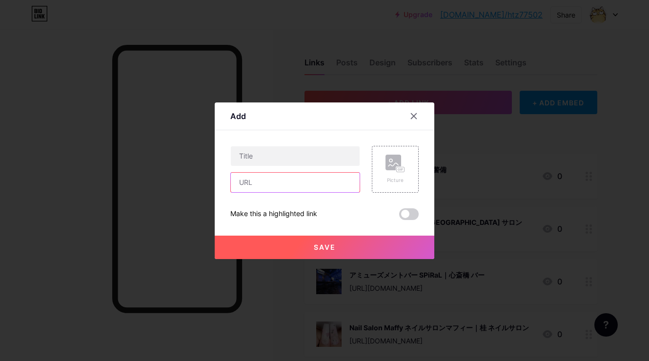
click at [321, 180] on input "text" at bounding box center [295, 183] width 129 height 20
paste input "[URL][DOMAIN_NAME]"
type input "[URL][DOMAIN_NAME]"
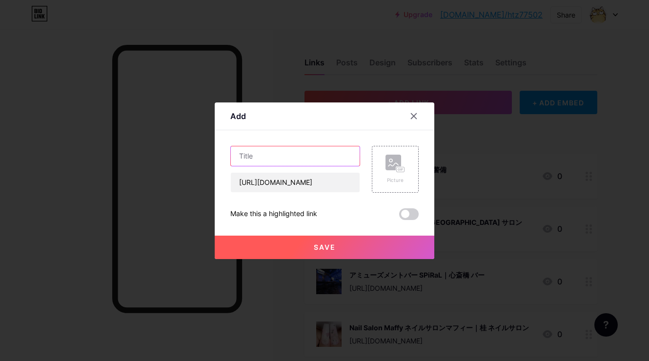
click at [327, 149] on input "text" at bounding box center [295, 156] width 129 height 20
paste input "東海インプル建設株式会社｜[GEOGRAPHIC_DATA] 建設"
type input "東海インプル建設株式会社｜[GEOGRAPHIC_DATA] 建設"
click at [398, 168] on rect at bounding box center [401, 169] width 8 height 5
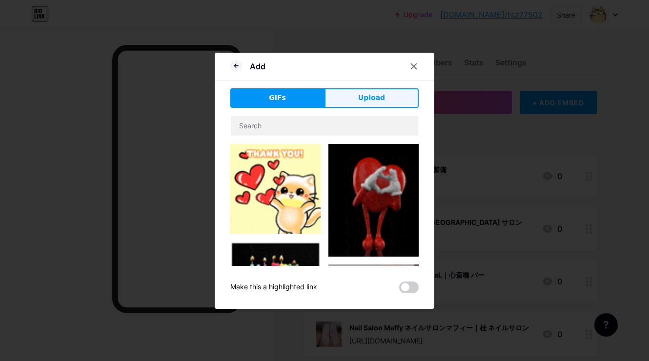
click at [385, 98] on button "Upload" at bounding box center [371, 98] width 94 height 20
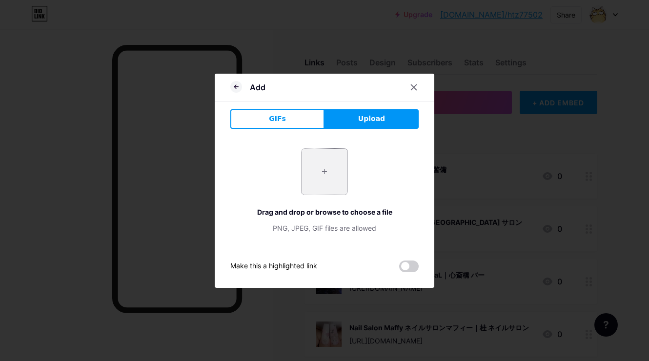
click at [332, 181] on input "file" at bounding box center [324, 172] width 46 height 46
type input "C:\fakepath\74e5805c58f671258d21ff36f621312575c04e6dd50a8ddd99435ec727b3b5fe.jpg"
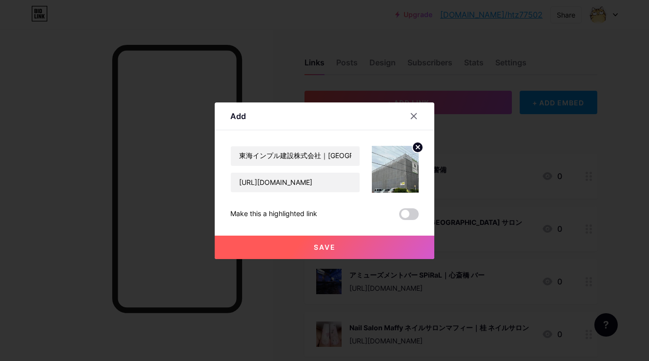
click at [290, 255] on button "Save" at bounding box center [324, 247] width 219 height 23
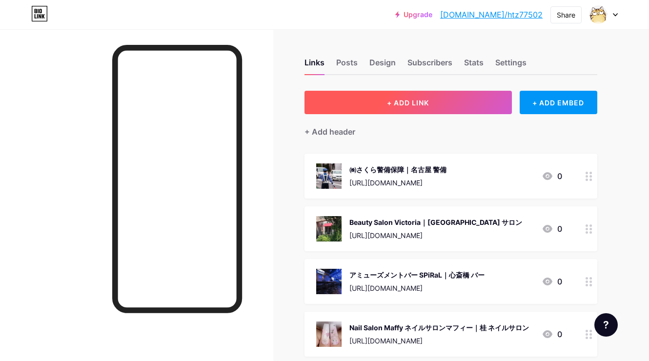
click at [371, 111] on button "+ ADD LINK" at bounding box center [407, 102] width 207 height 23
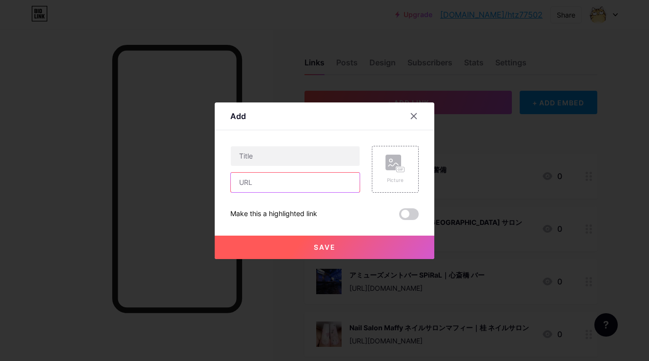
click at [343, 175] on input "text" at bounding box center [295, 183] width 129 height 20
paste input "[URL][DOMAIN_NAME]"
type input "[URL][DOMAIN_NAME]"
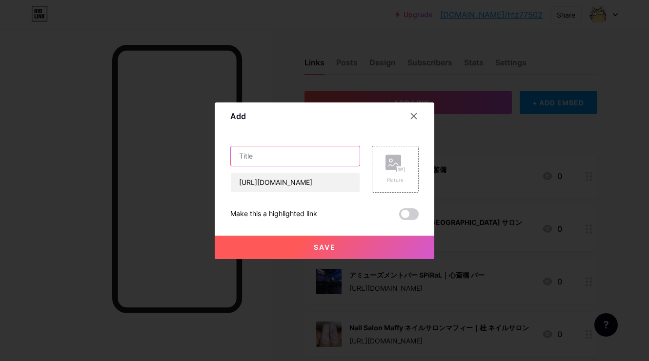
click at [278, 157] on input "text" at bounding box center [295, 156] width 129 height 20
paste input "株式会社MR｜岐阜 SNSマーケティング"
type input "株式会社MR｜岐阜 SNSマーケティング"
click at [404, 163] on icon at bounding box center [395, 164] width 20 height 18
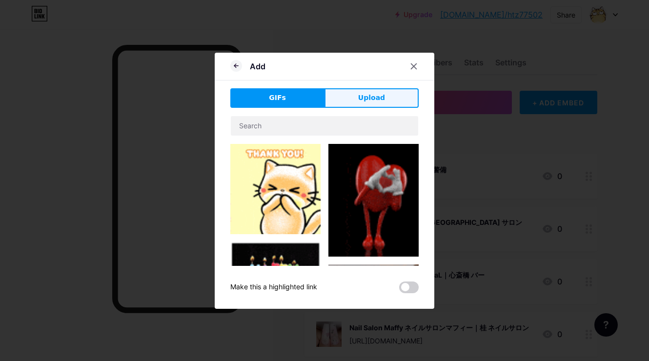
click at [380, 94] on span "Upload" at bounding box center [371, 98] width 27 height 10
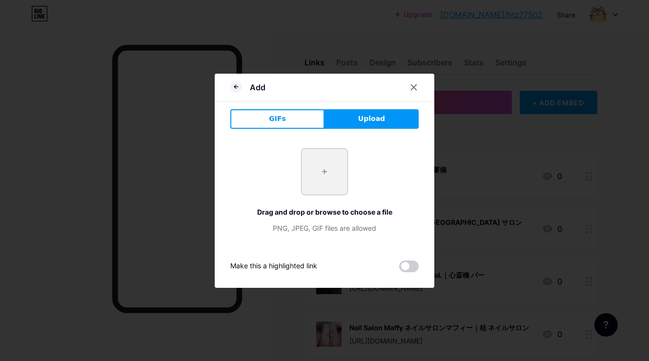
click at [308, 164] on input "file" at bounding box center [324, 172] width 46 height 46
type input "C:\fakepath\28fb0494384b911f897b7c516763f327df808095af329f62e8c584f03d0cd0d8.jpg"
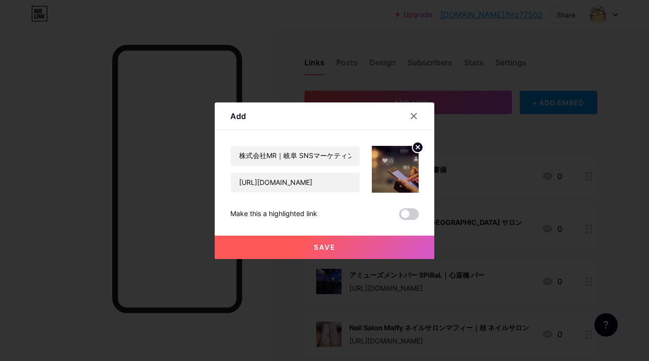
click at [307, 248] on button "Save" at bounding box center [324, 247] width 219 height 23
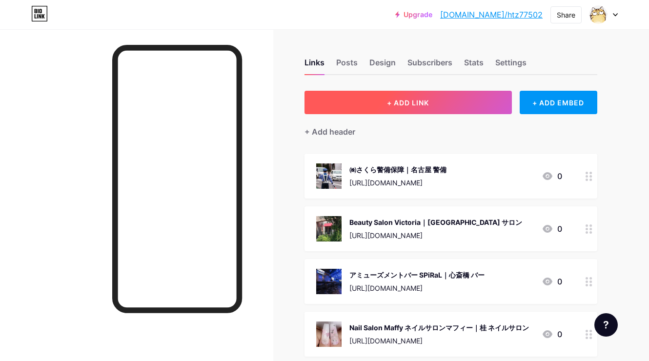
click at [413, 99] on span "+ ADD LINK" at bounding box center [408, 103] width 42 height 8
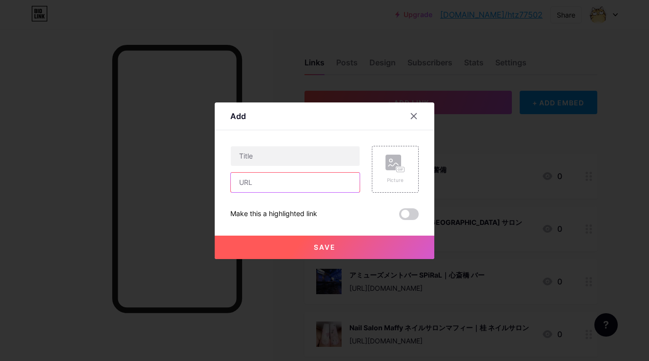
click at [337, 183] on input "text" at bounding box center [295, 183] width 129 height 20
paste input "[URL][DOMAIN_NAME]"
type input "[URL][DOMAIN_NAME]"
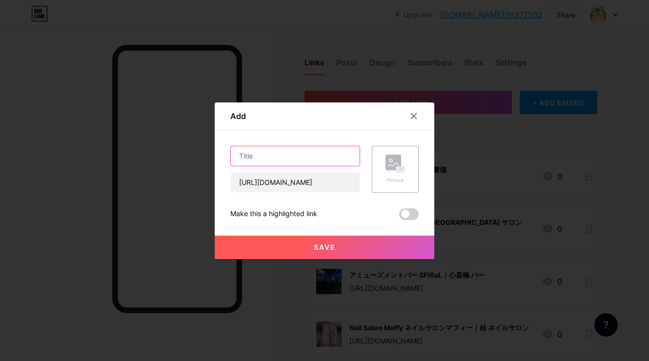
click at [318, 159] on input "text" at bounding box center [295, 156] width 129 height 20
paste input "[PERSON_NAME]｜伊丹 古着屋"
type input "[PERSON_NAME]｜伊丹 古着屋"
click at [391, 158] on rect at bounding box center [393, 163] width 16 height 16
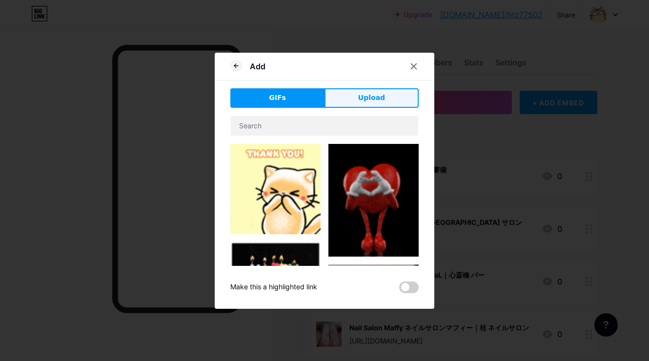
click at [385, 92] on button "Upload" at bounding box center [371, 98] width 94 height 20
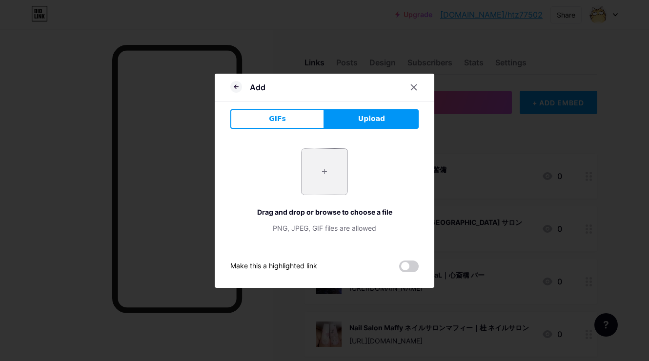
click at [331, 187] on input "file" at bounding box center [324, 172] width 46 height 46
type input "C:\fakepath\2e317dbc97ab64f63346c161db61009ac433a7ed6562d054bad007a6ae204a42.jpg"
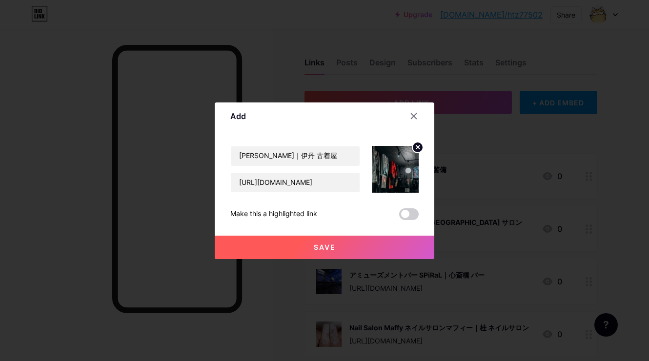
click at [300, 245] on button "Save" at bounding box center [324, 247] width 219 height 23
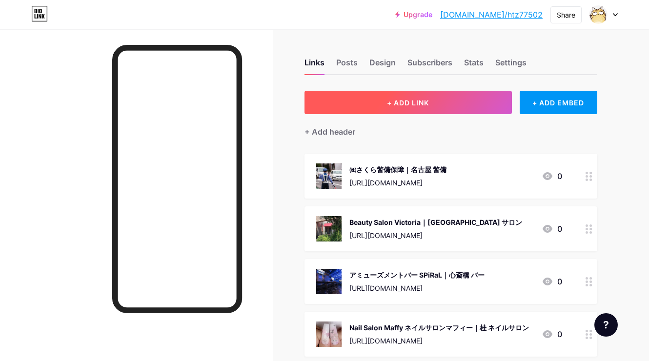
click at [360, 113] on button "+ ADD LINK" at bounding box center [407, 102] width 207 height 23
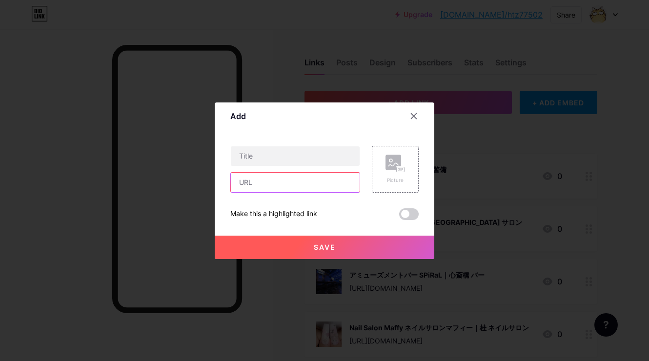
click at [337, 183] on input "text" at bounding box center [295, 183] width 129 height 20
paste input "[URL][DOMAIN_NAME]"
type input "[URL][DOMAIN_NAME]"
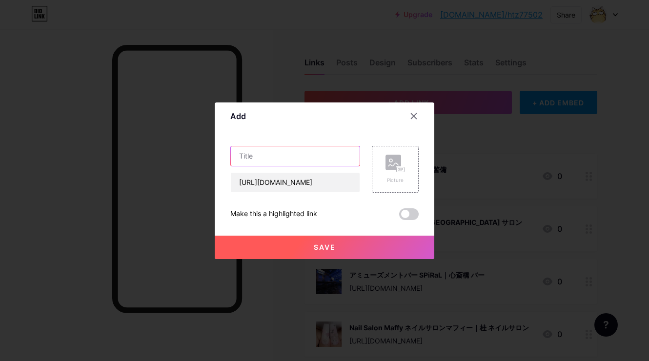
click at [332, 149] on input "text" at bounding box center [295, 156] width 129 height 20
paste input "Up Town｜銀座 オイスターバー"
type input "Up Town｜銀座 オイスターバー"
click at [389, 160] on circle at bounding box center [390, 160] width 3 height 3
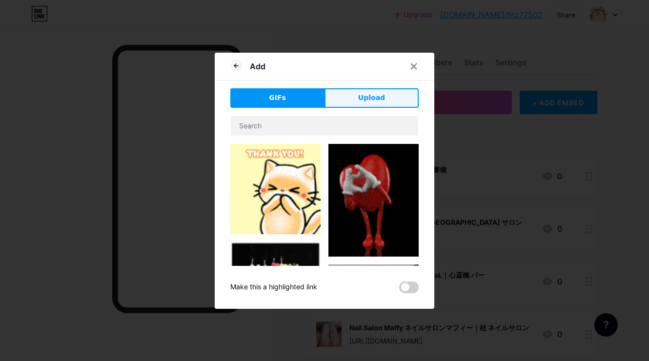
click at [389, 99] on button "Upload" at bounding box center [371, 98] width 94 height 20
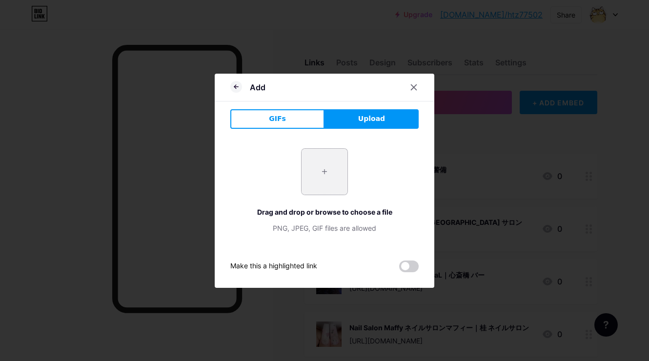
click at [343, 185] on input "file" at bounding box center [324, 172] width 46 height 46
type input "C:\fakepath\8679ee2e345eb7f6d97c77e54c211abf6c8559bd93991c6bf111ee5cd8c4b51e.jpg"
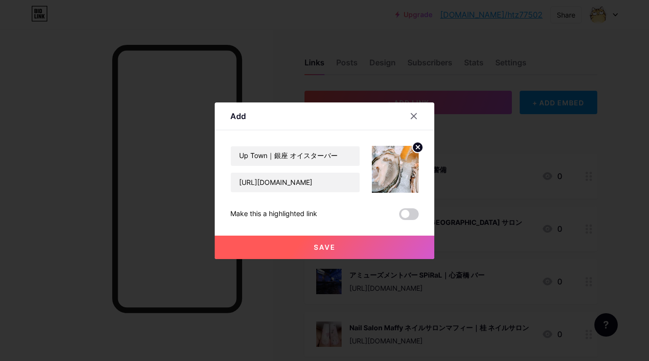
click at [327, 244] on span "Save" at bounding box center [325, 247] width 22 height 8
